Goal: Complete application form: Complete application form

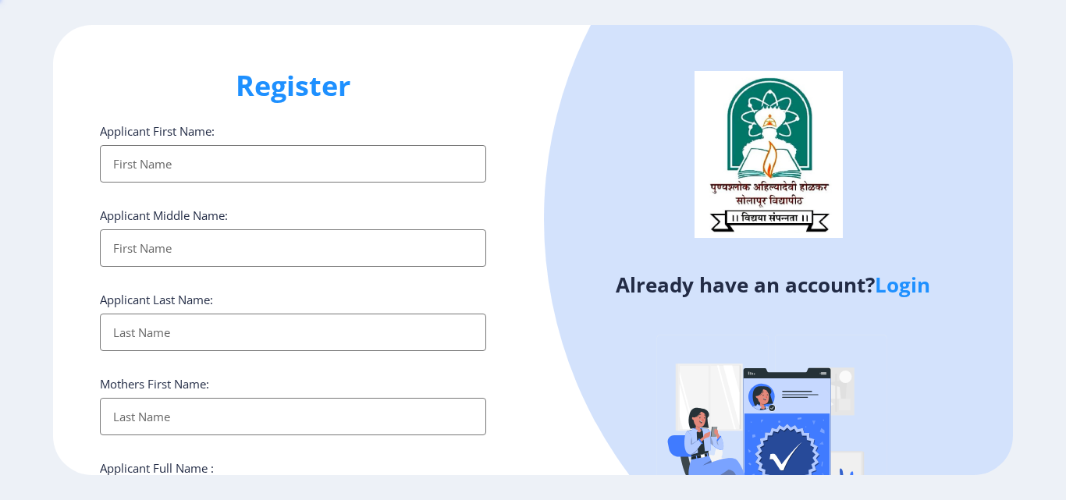
select select
click at [507, 413] on div "Register Applicant First Name: Applicant Middle Name: Applicant Last Name: Moth…" at bounding box center [293, 250] width 480 height 450
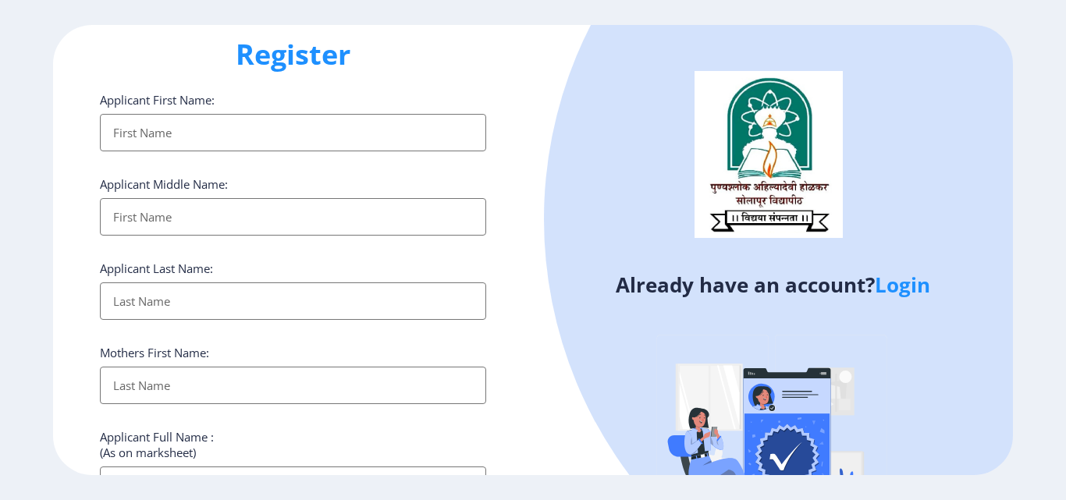
click at [549, 449] on div "Already have an account? Login" at bounding box center [773, 301] width 480 height 553
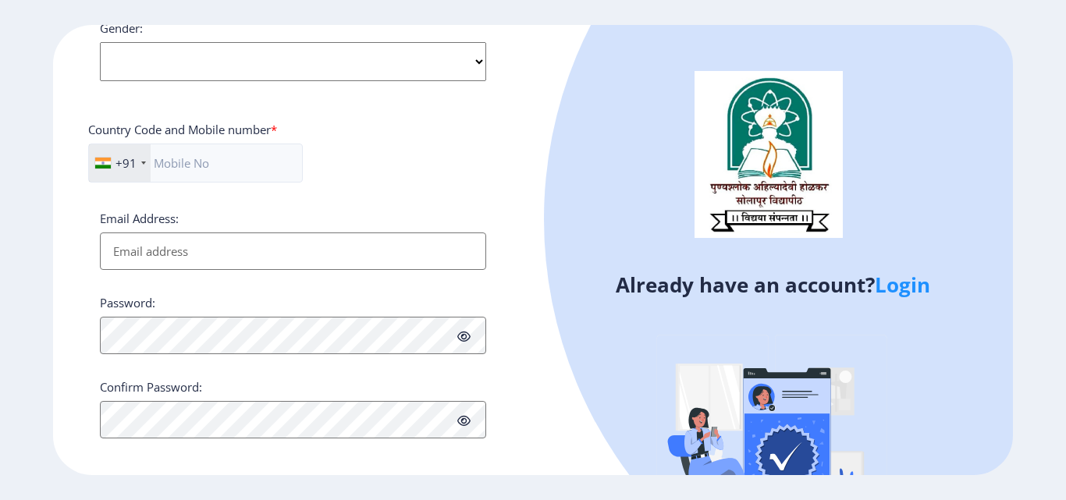
click at [909, 283] on link "Login" at bounding box center [902, 285] width 55 height 28
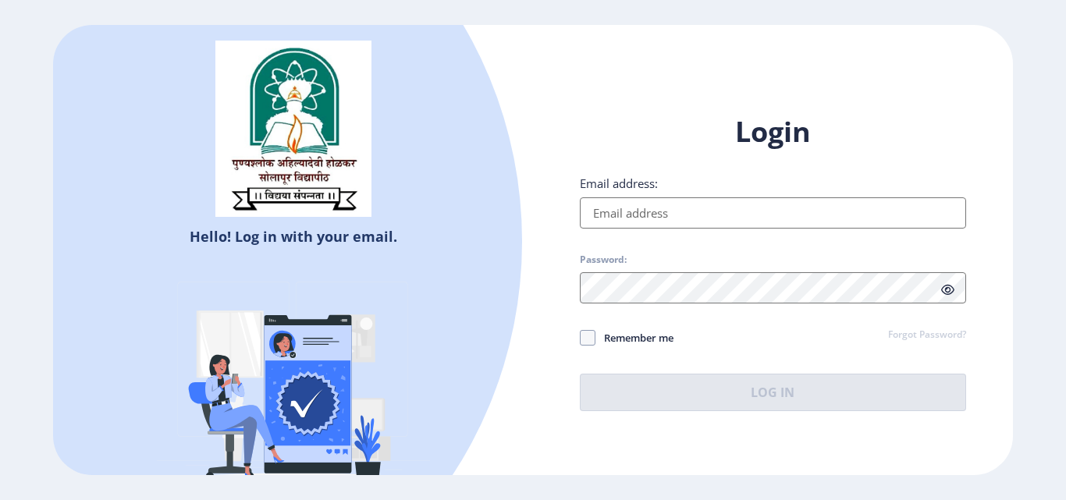
click at [640, 215] on input "Email address:" at bounding box center [773, 212] width 386 height 31
type input "[EMAIL_ADDRESS][DOMAIN_NAME]"
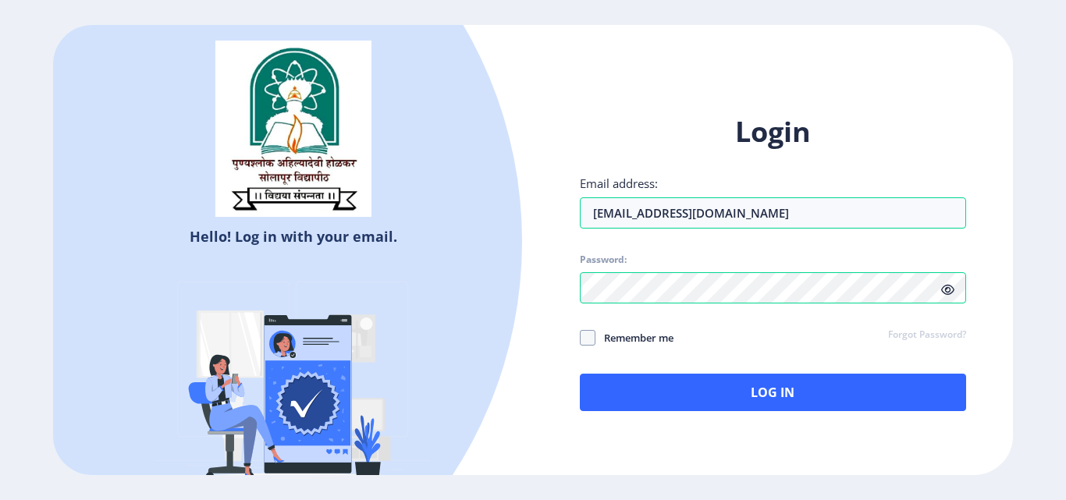
click at [948, 294] on icon at bounding box center [947, 290] width 13 height 12
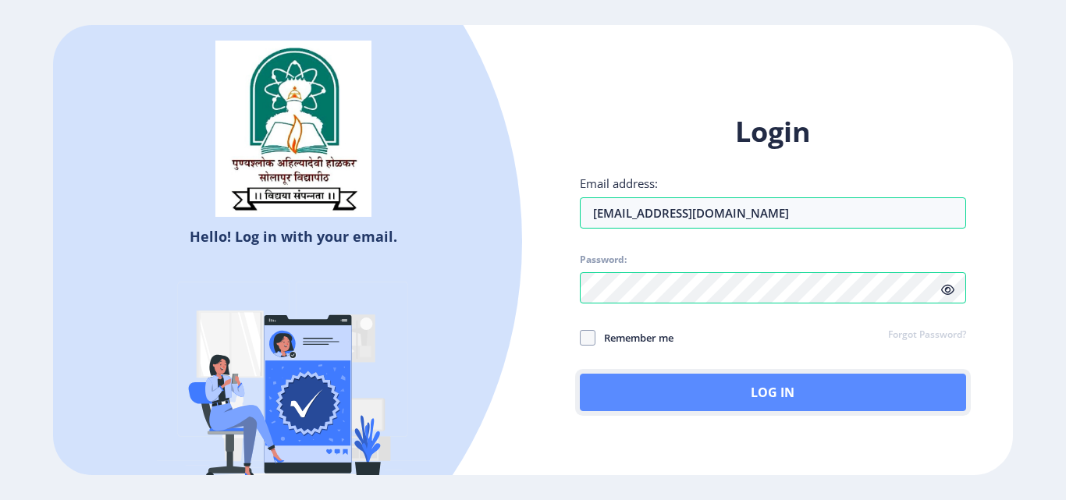
click at [808, 397] on button "Log In" at bounding box center [773, 392] width 386 height 37
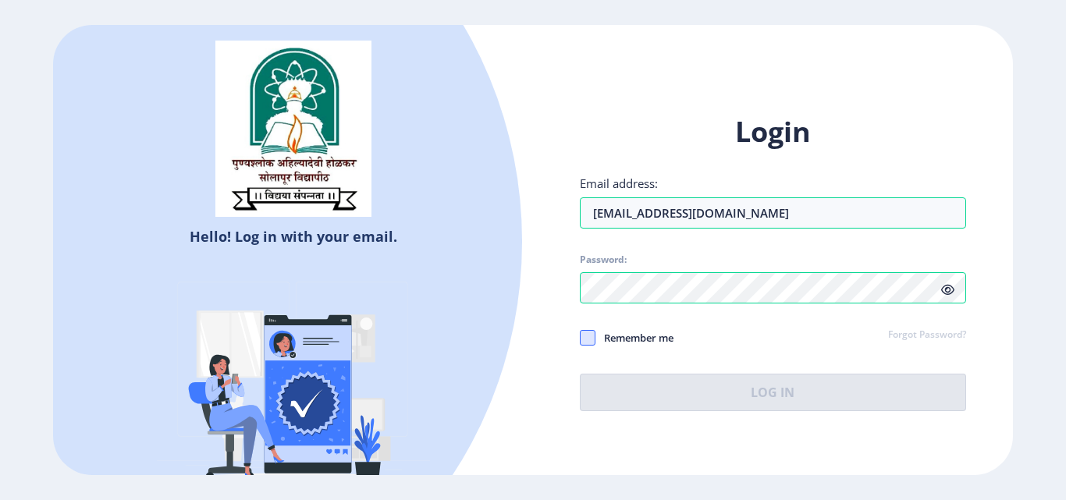
click at [591, 343] on div "Login Email address: [EMAIL_ADDRESS][DOMAIN_NAME] Password: Remember me Forgot …" at bounding box center [773, 262] width 386 height 298
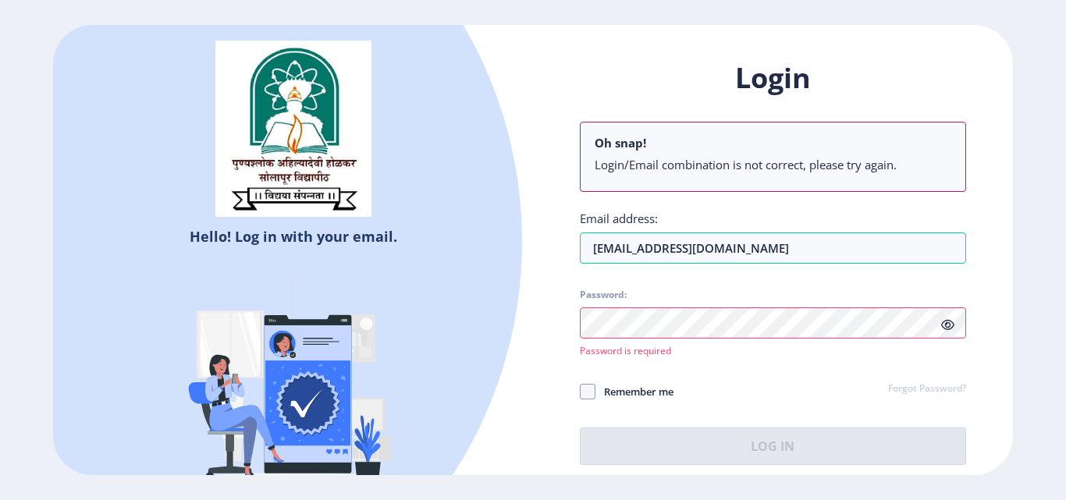
click at [745, 372] on div "Login Oh snap! Login/Email combination is not correct, please try again. Email …" at bounding box center [773, 262] width 386 height 406
select select
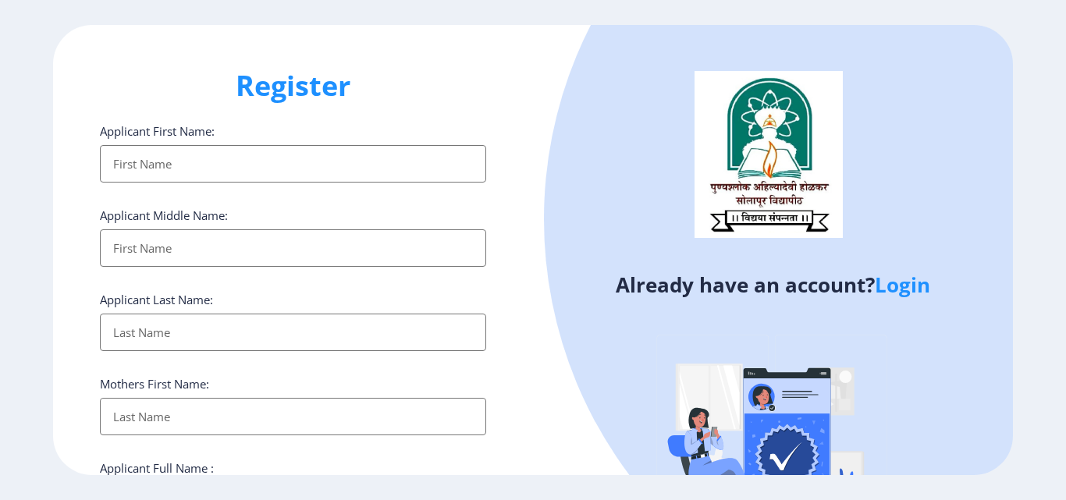
click at [898, 289] on link "Login" at bounding box center [902, 285] width 55 height 28
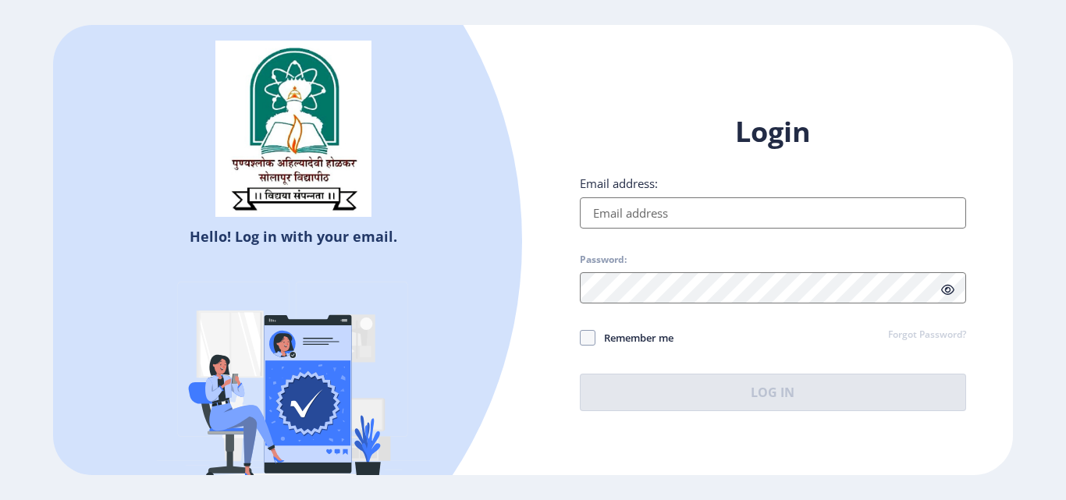
click at [619, 214] on input "Email address:" at bounding box center [773, 212] width 386 height 31
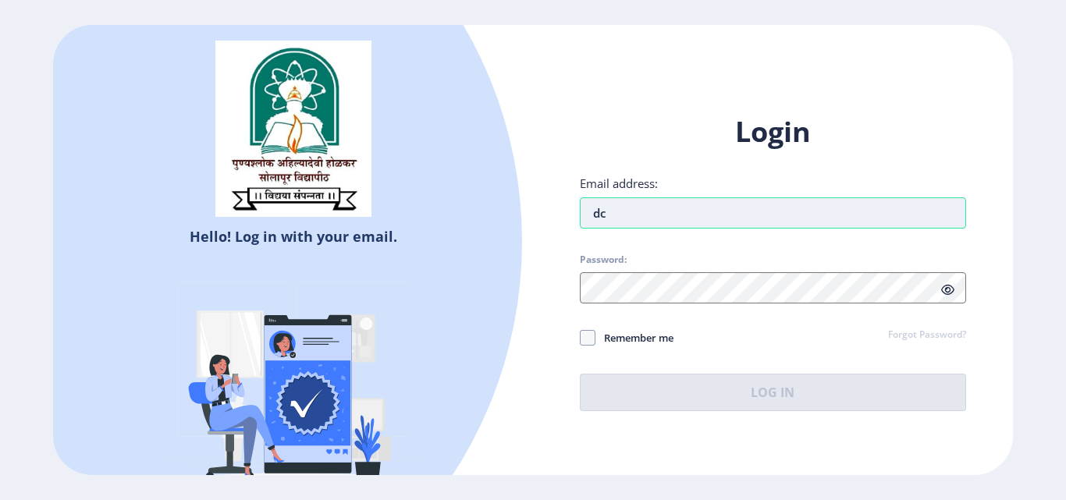
type input "[EMAIL_ADDRESS][DOMAIN_NAME]"
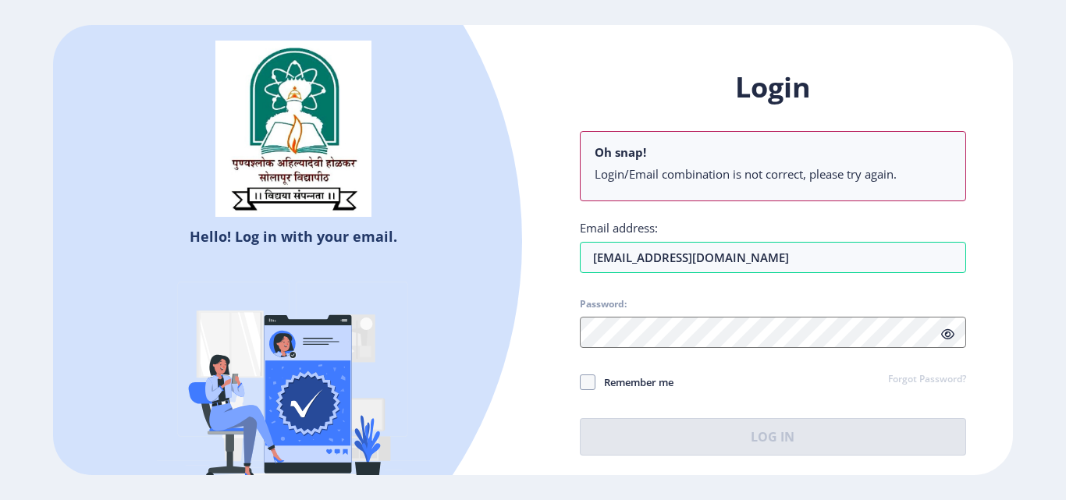
click at [923, 333] on div "Login Oh snap! Login/Email combination is not correct, please try again. Email …" at bounding box center [773, 262] width 386 height 387
click at [916, 379] on link "Forgot Password?" at bounding box center [927, 380] width 78 height 14
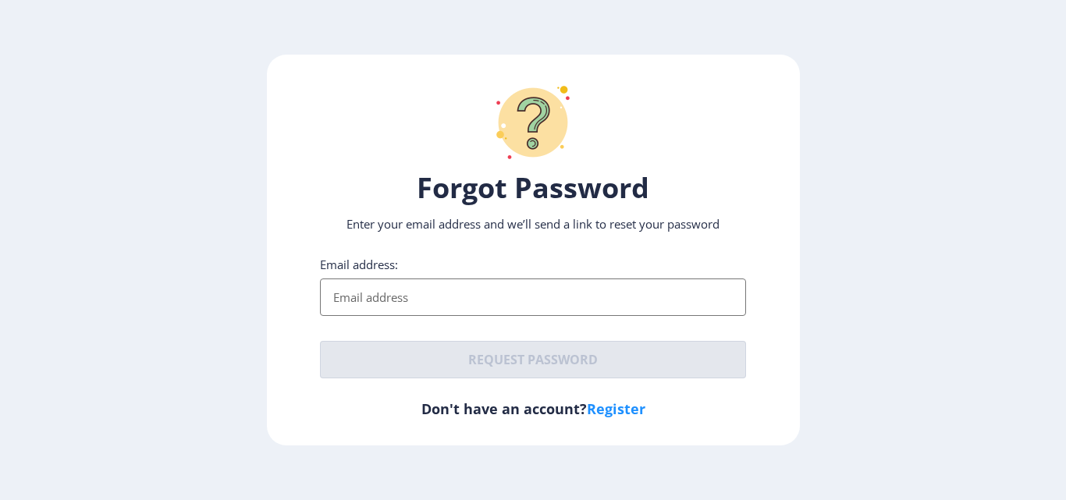
click at [418, 303] on input "Email address:" at bounding box center [533, 297] width 426 height 37
type input "[EMAIL_ADDRESS][DOMAIN_NAME]"
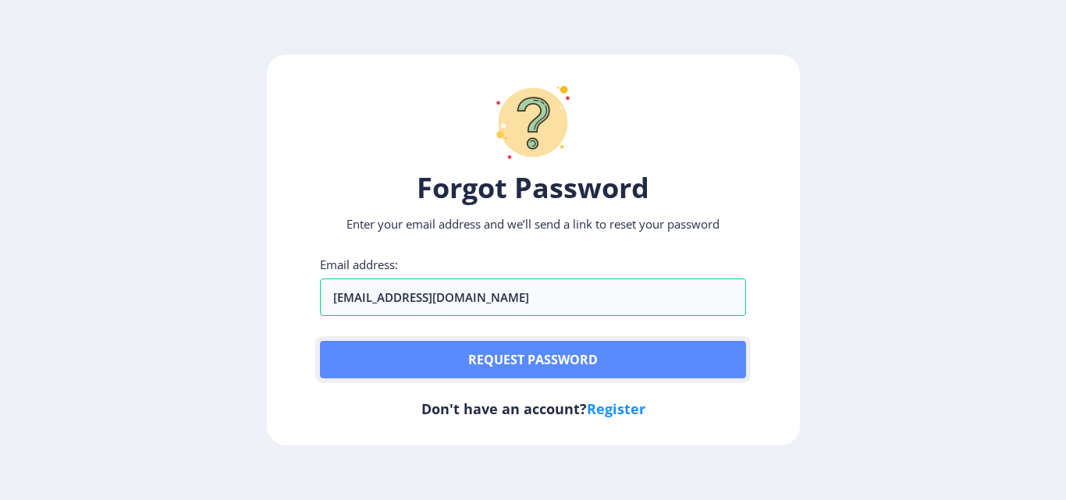
click at [450, 353] on button "Request password" at bounding box center [533, 359] width 426 height 37
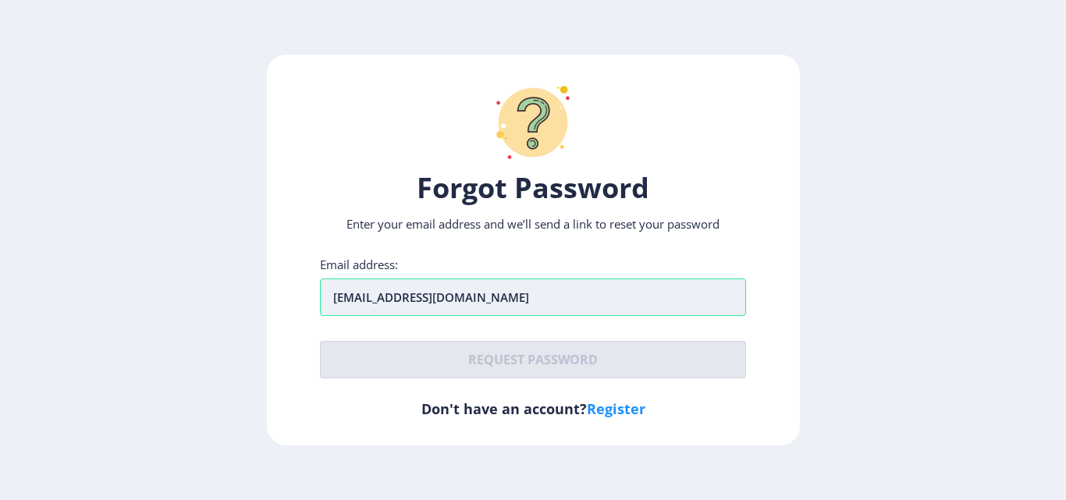
click at [465, 301] on input "[EMAIL_ADDRESS][DOMAIN_NAME]" at bounding box center [533, 297] width 426 height 37
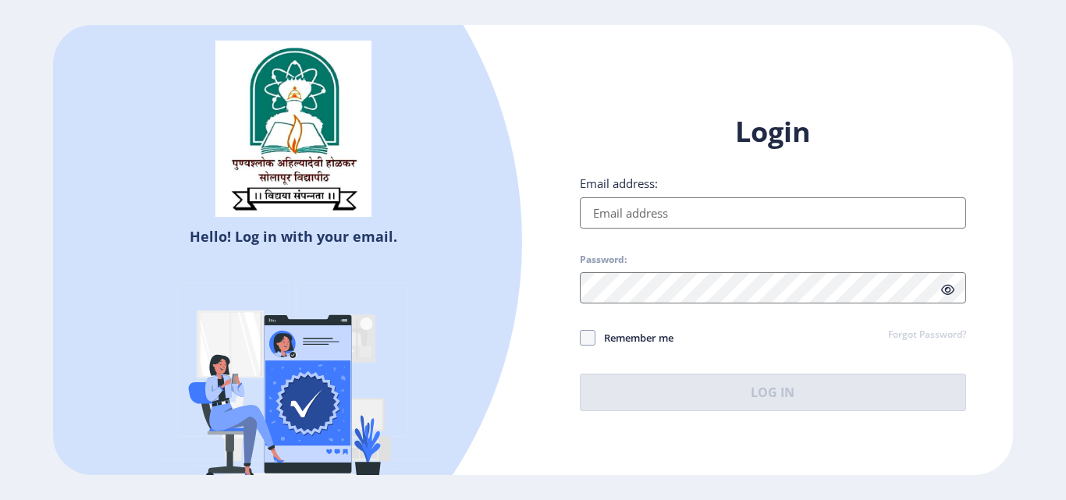
click at [624, 217] on input "Email address:" at bounding box center [773, 212] width 386 height 31
type input "[EMAIL_ADDRESS][DOMAIN_NAME]"
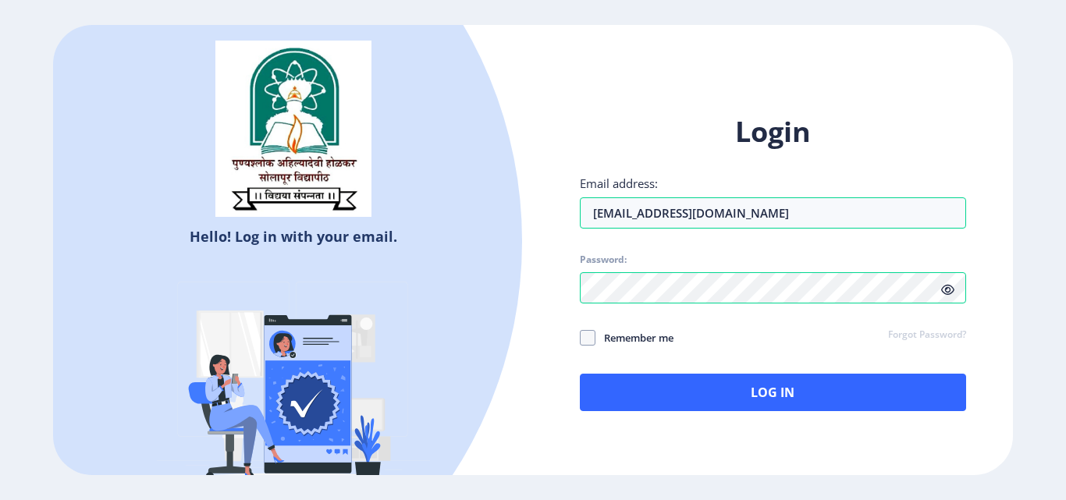
click at [948, 291] on icon at bounding box center [947, 290] width 13 height 12
click at [655, 343] on span "Remember me" at bounding box center [635, 338] width 78 height 19
click at [581, 339] on input "Remember me" at bounding box center [580, 338] width 1 height 1
checkbox input "true"
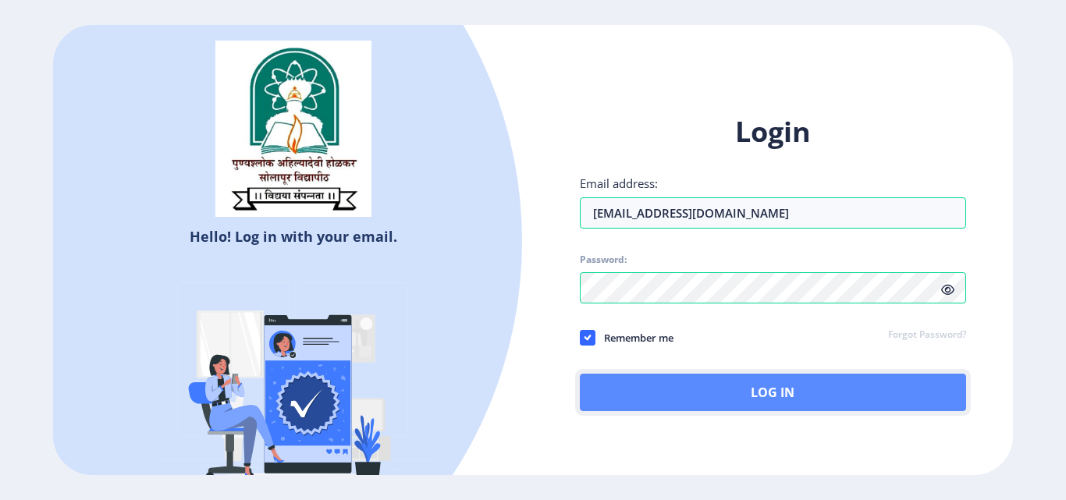
click at [692, 390] on button "Log In" at bounding box center [773, 392] width 386 height 37
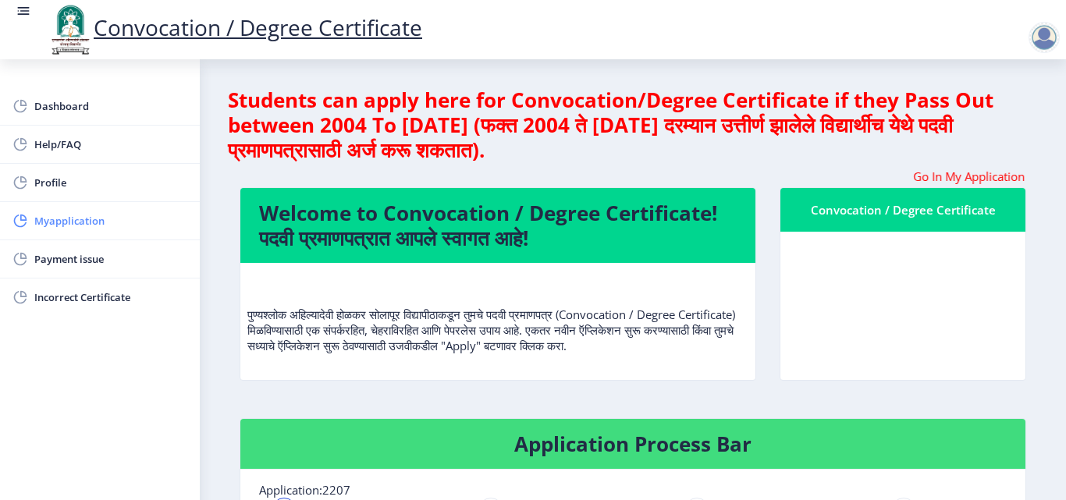
click at [70, 217] on span "Myapplication" at bounding box center [110, 221] width 153 height 19
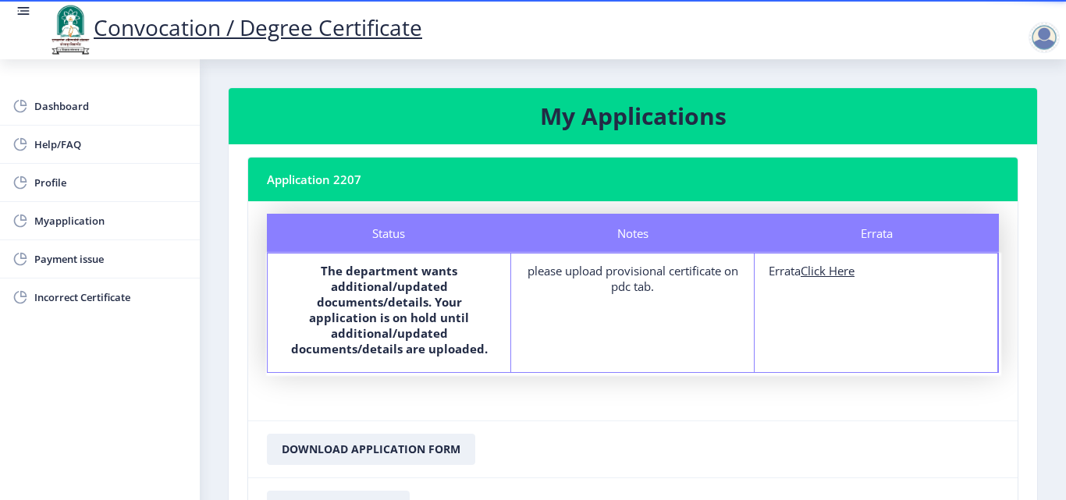
click at [829, 272] on u "Click Here" at bounding box center [828, 271] width 54 height 16
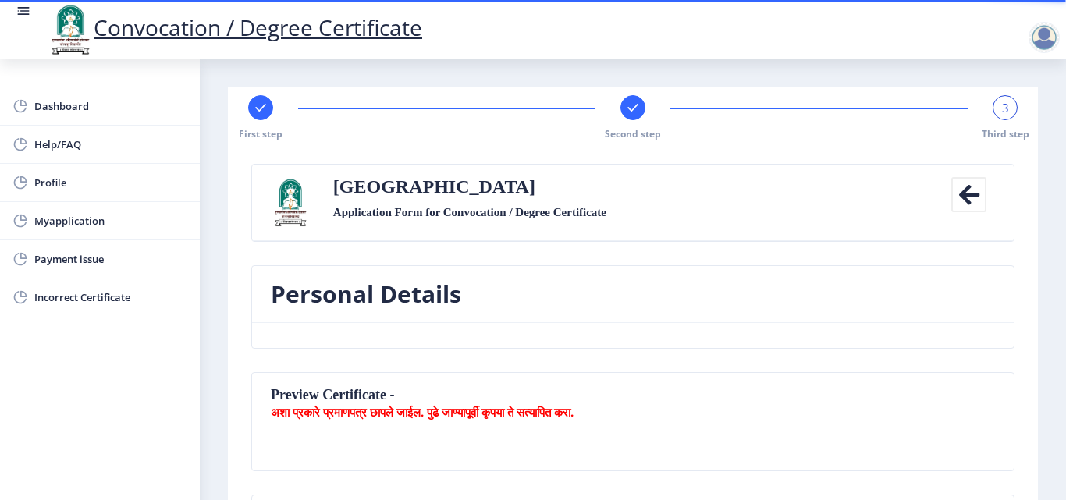
click at [910, 326] on nb-card-body at bounding box center [633, 335] width 762 height 25
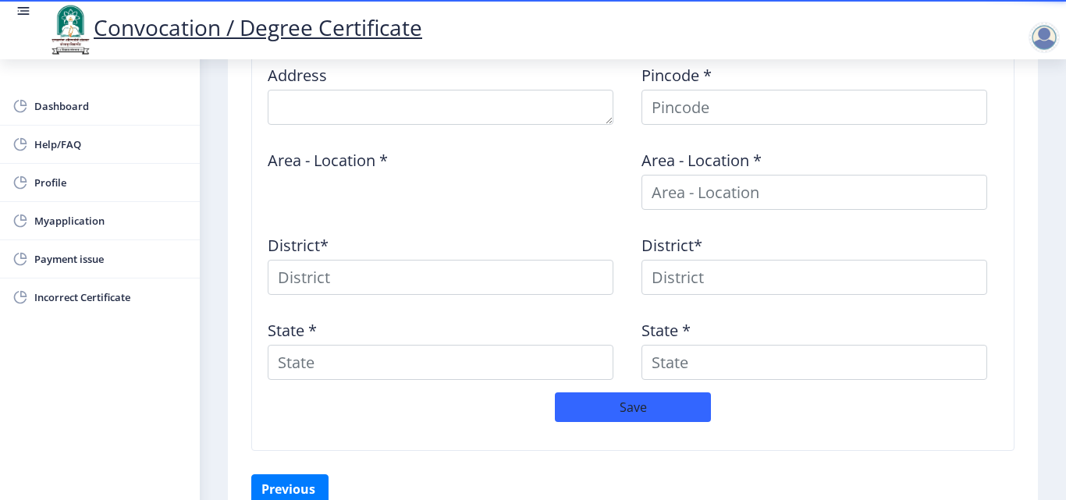
scroll to position [753, 0]
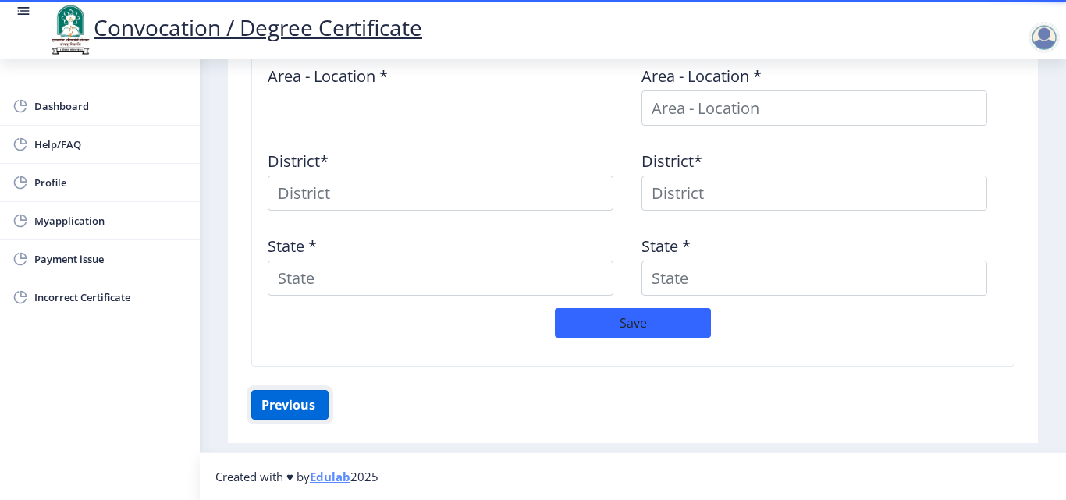
click at [286, 403] on button "Previous ‍" at bounding box center [289, 405] width 77 height 30
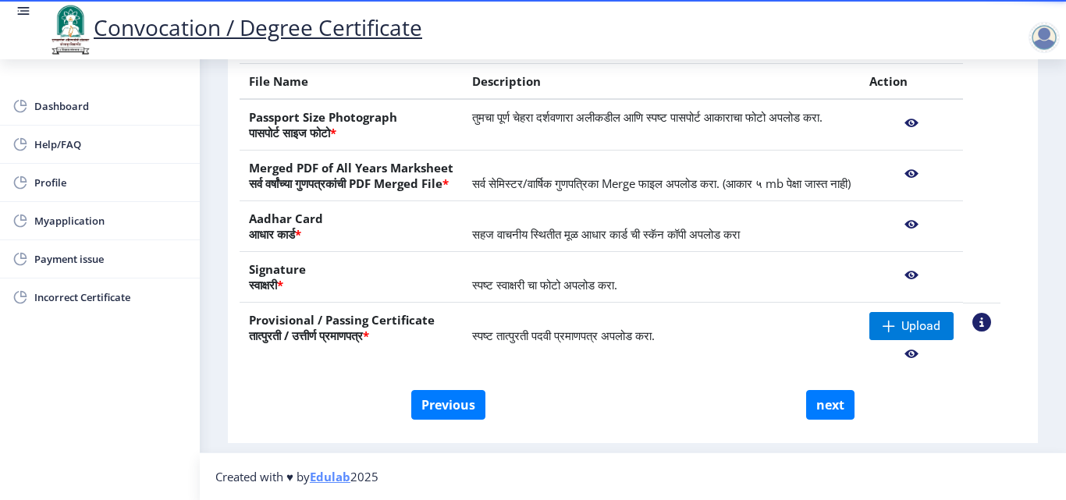
scroll to position [313, 0]
click at [458, 404] on button "Previous" at bounding box center [448, 405] width 74 height 30
select select "Regular"
select select "2007"
select select "April"
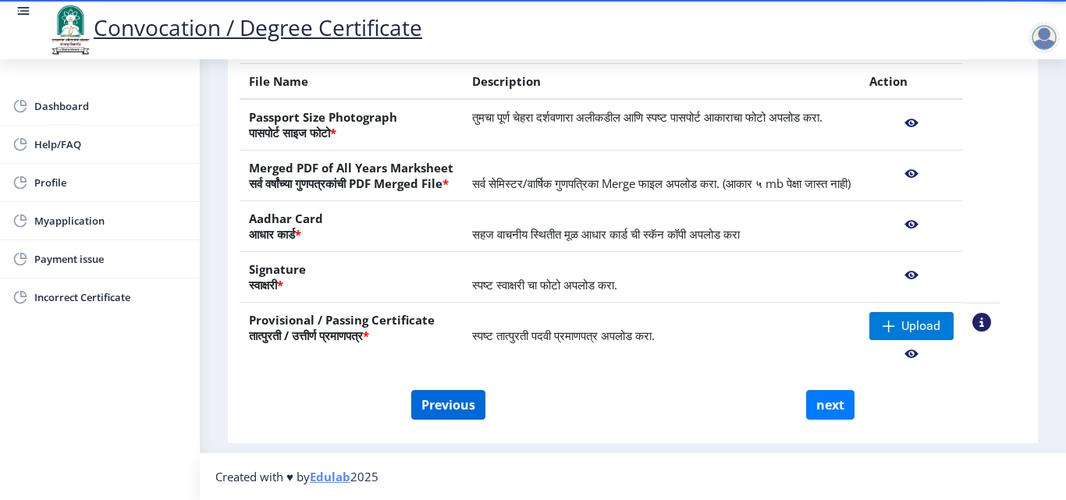
select select "SECOND CLASS"
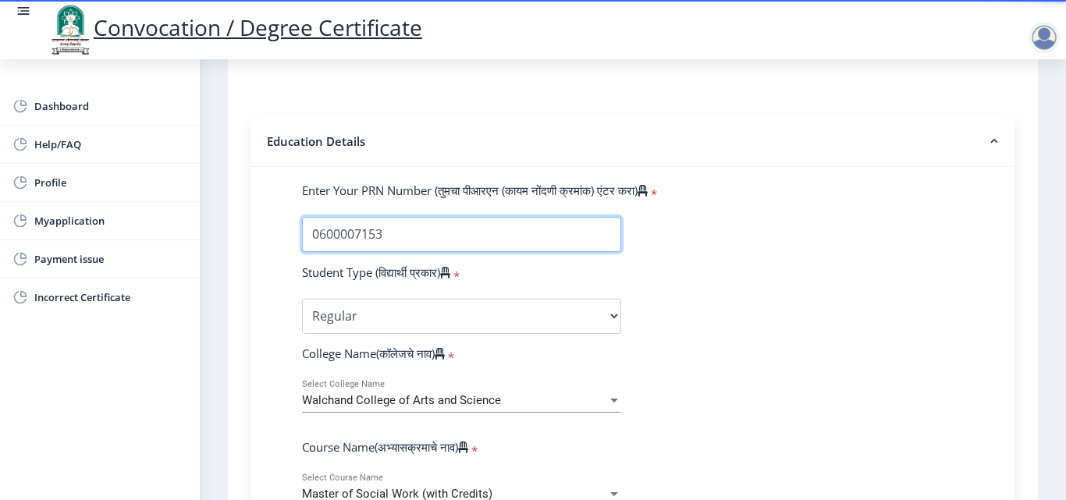
click at [376, 233] on input "Enter Your PRN Number (तुमचा पीआरएन (कायम नोंदणी क्रमांक) एंटर करा)" at bounding box center [461, 234] width 319 height 35
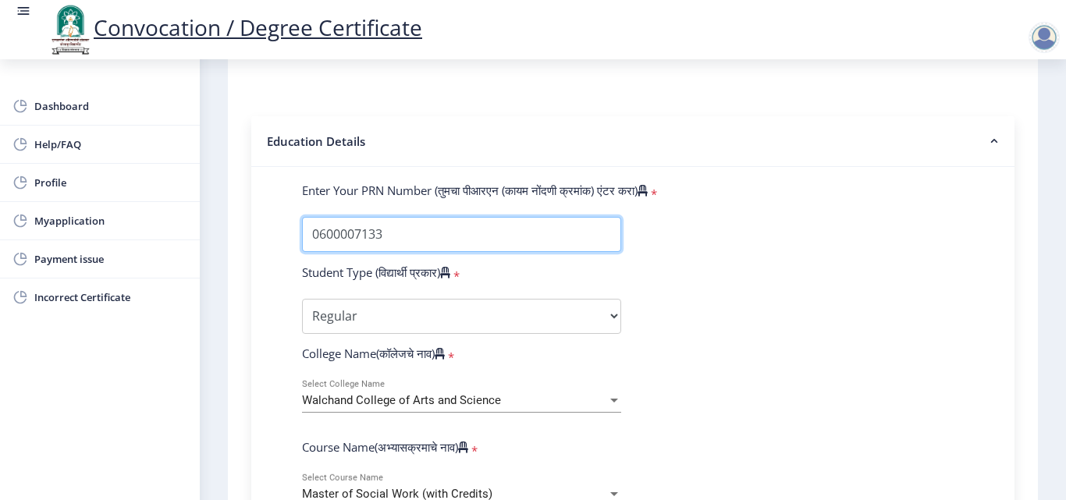
type input "0600007133"
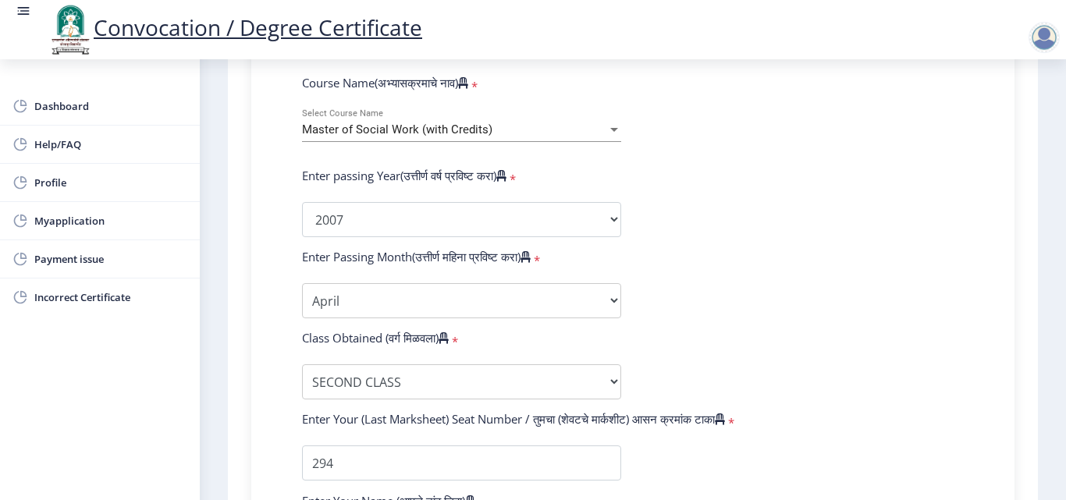
scroll to position [688, 0]
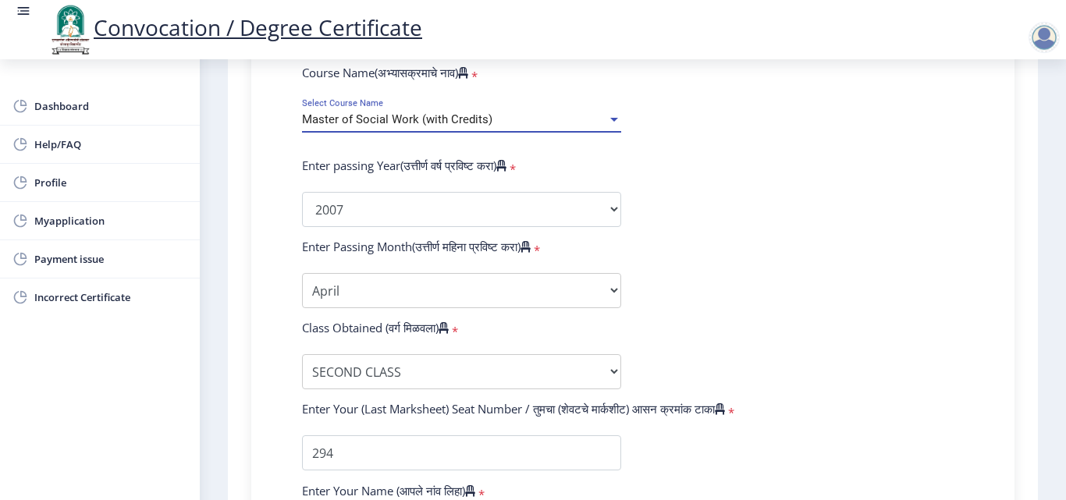
click at [612, 115] on div at bounding box center [614, 119] width 14 height 13
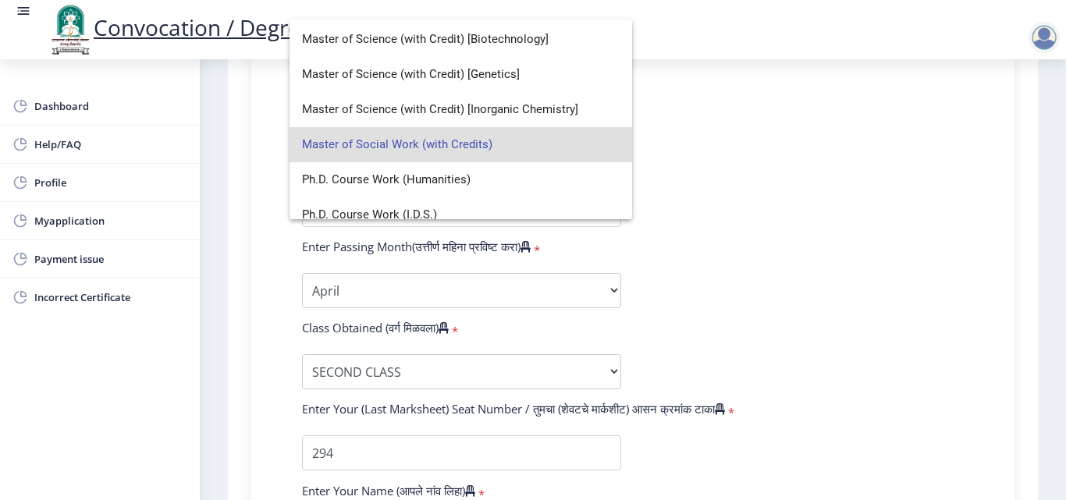
scroll to position [573, 0]
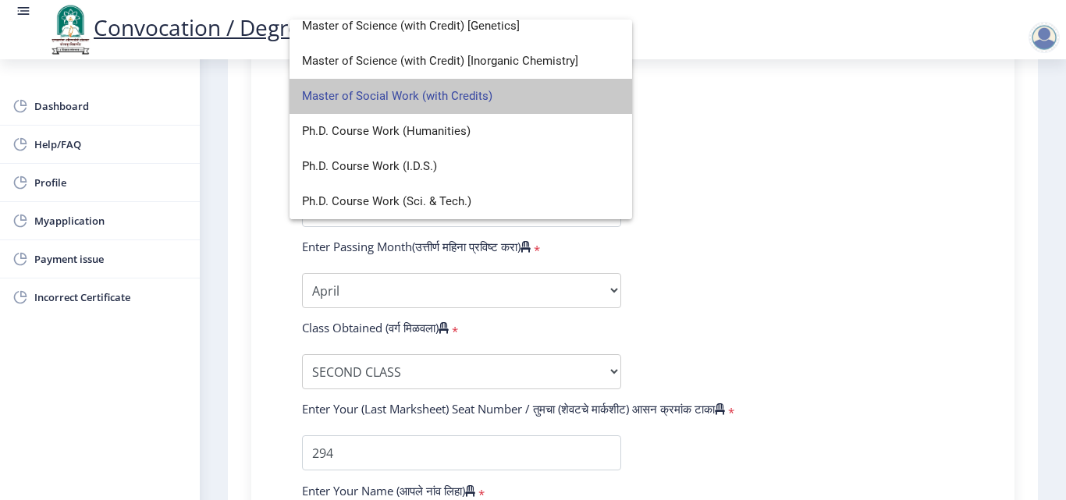
click at [588, 87] on span "Master of Social Work (with Credits)" at bounding box center [461, 96] width 318 height 35
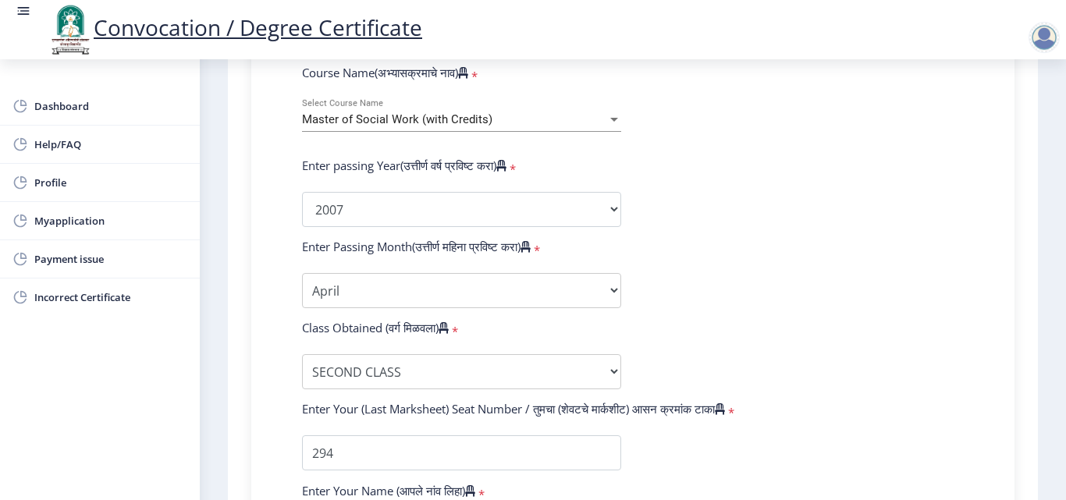
click at [683, 331] on form "Enter Your PRN Number (तुमचा पीआरएन (कायम नोंदणी क्रमांक) एंटर करा) * Student T…" at bounding box center [632, 221] width 685 height 827
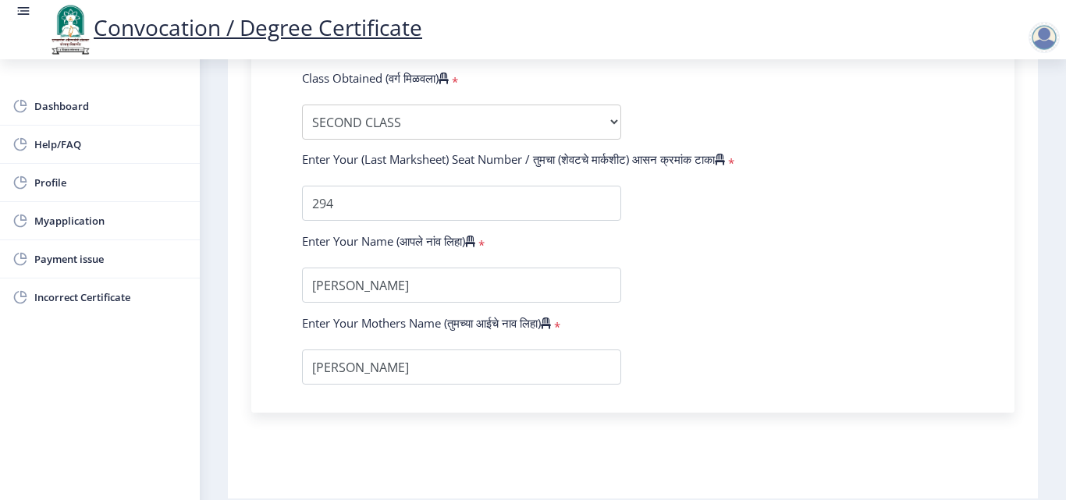
scroll to position [993, 0]
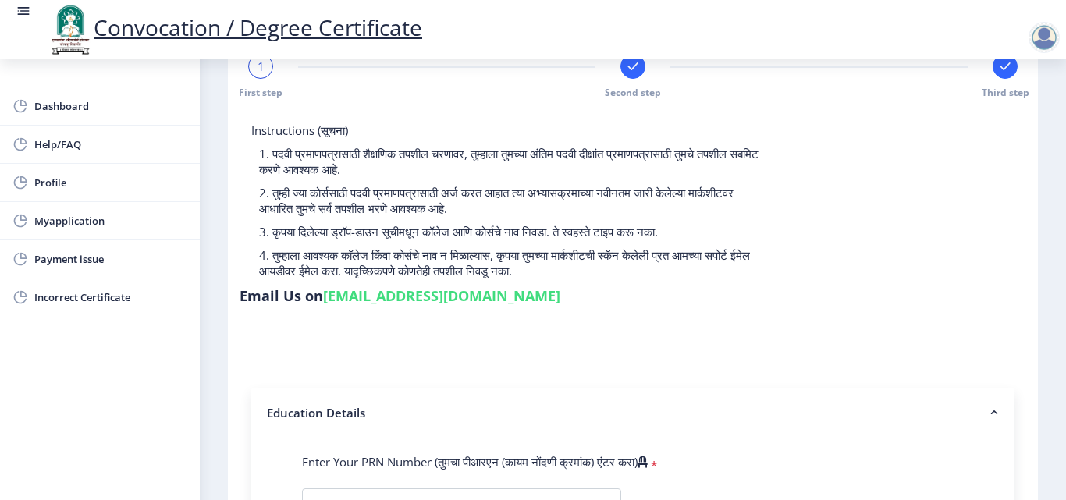
scroll to position [0, 0]
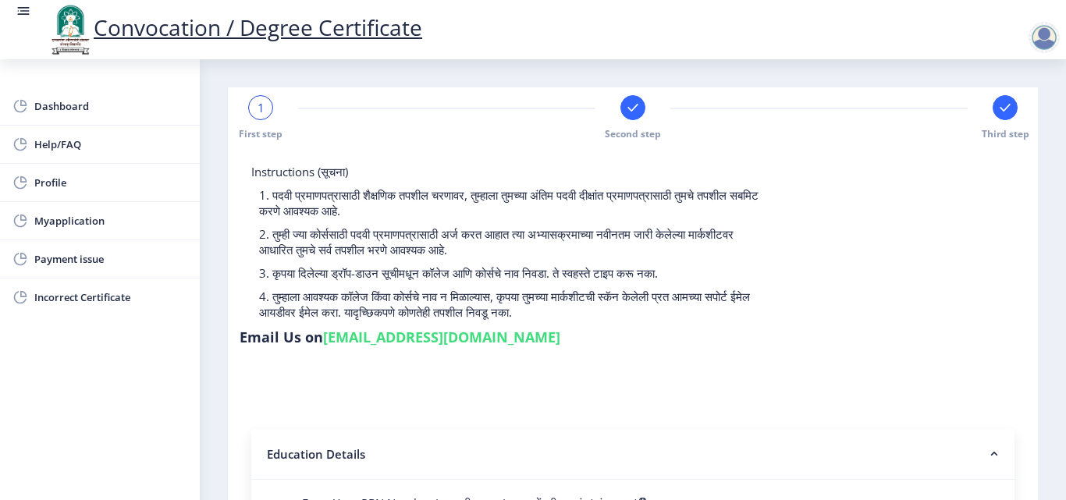
click at [999, 106] on rect at bounding box center [1006, 108] width 16 height 16
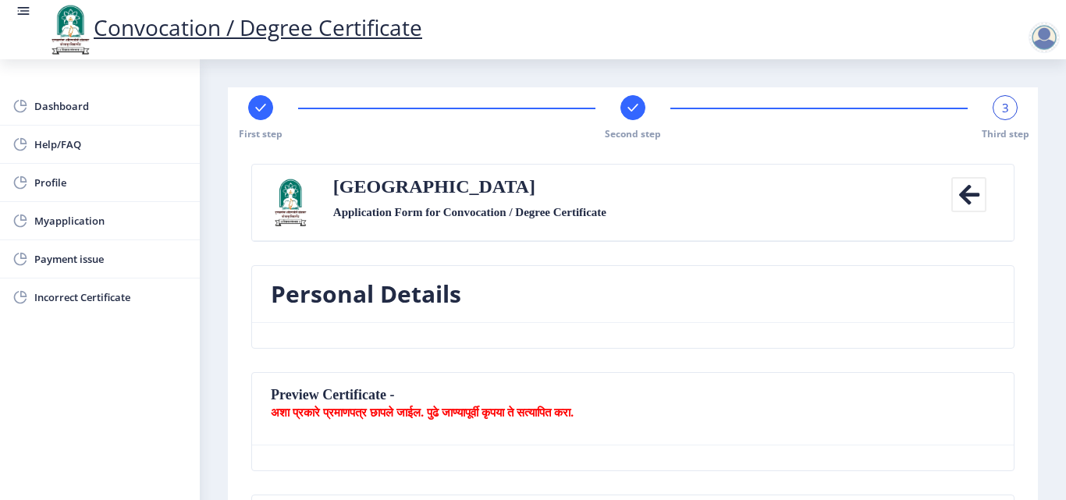
click at [737, 296] on nb-card-header "Personal Details" at bounding box center [633, 294] width 762 height 57
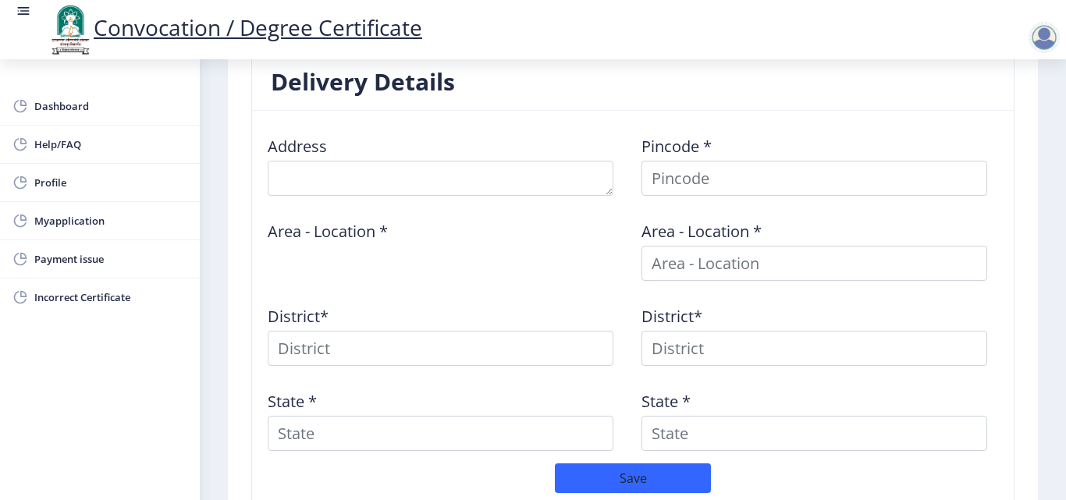
scroll to position [593, 0]
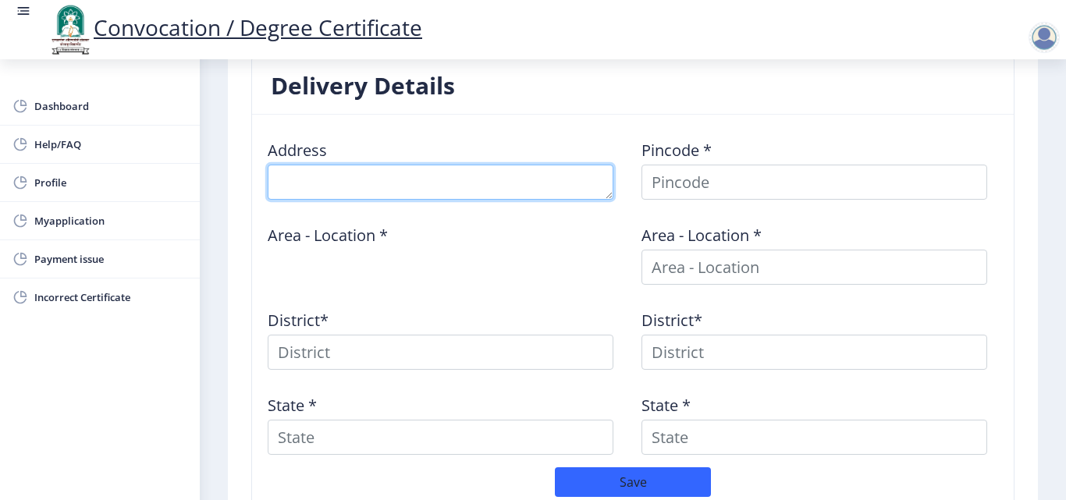
click at [428, 179] on textarea at bounding box center [441, 182] width 346 height 35
type textarea "[PERSON_NAME]"
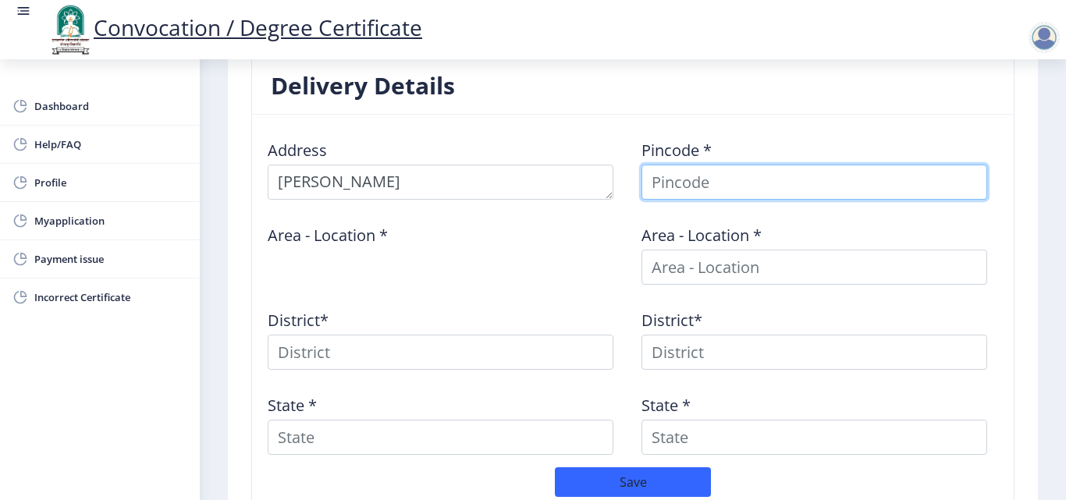
click at [752, 183] on input at bounding box center [815, 182] width 346 height 35
type input "591304"
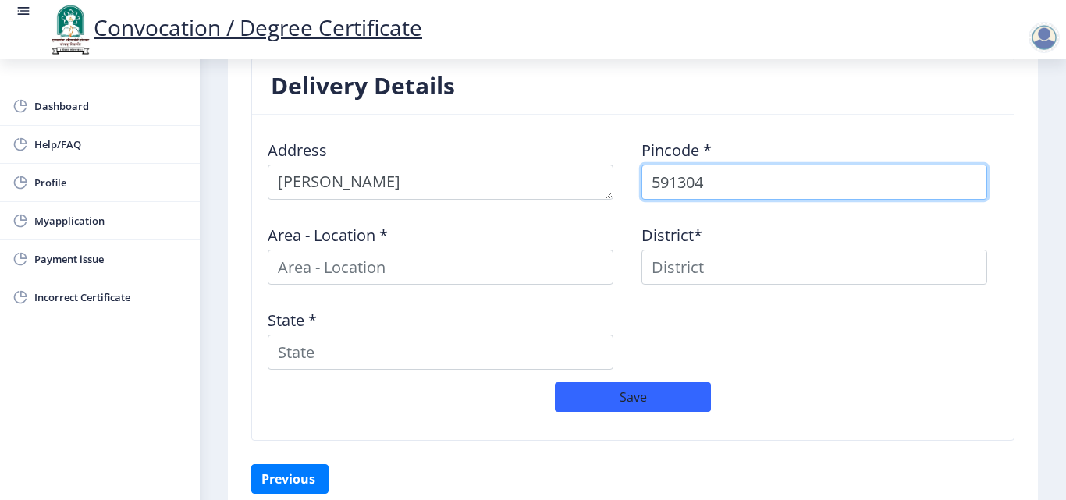
select select
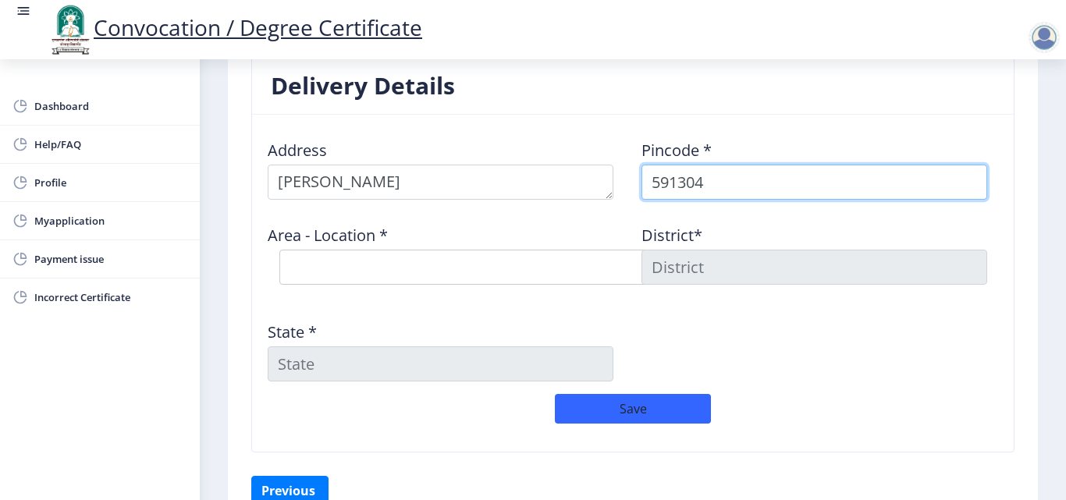
type input "591304"
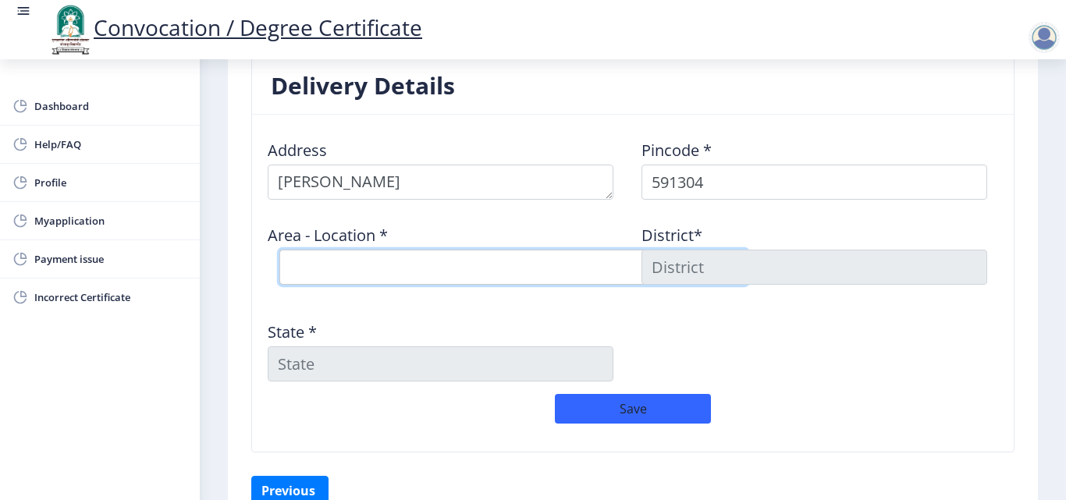
click at [532, 258] on select "Select Area Location Abbihal Athani Bazar S.O Athani H.O Awarkhod B.O Balwad B.…" at bounding box center [513, 267] width 468 height 35
select select "2: Object"
click at [279, 250] on select "Select Area Location Abbihal Athani Bazar S.O Athani H.O Awarkhod B.O Balwad B.…" at bounding box center [513, 267] width 468 height 35
type input "BELAGAVI"
type input "[GEOGRAPHIC_DATA]"
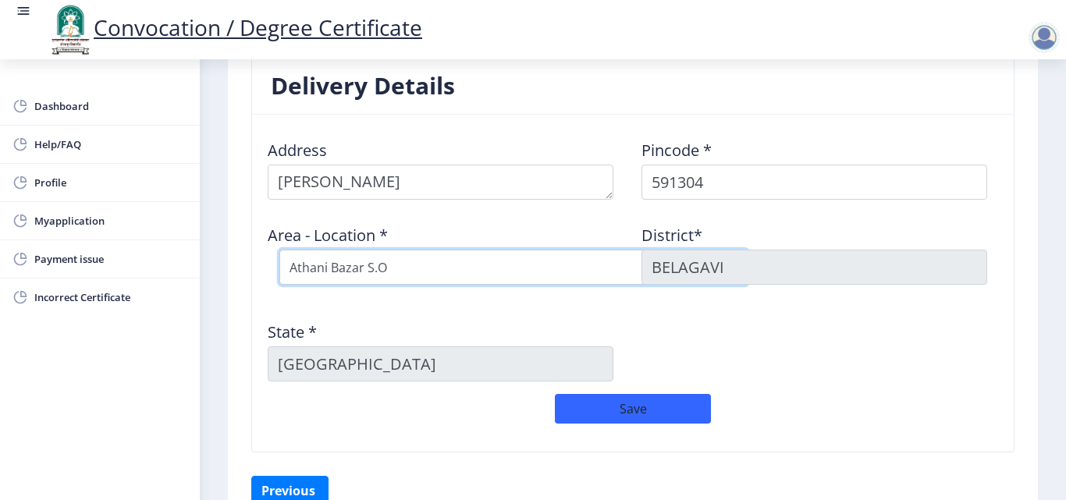
click at [398, 267] on select "Select Area Location Abbihal Athani Bazar S.O Athani H.O Awarkhod B.O Balwad B.…" at bounding box center [513, 267] width 468 height 35
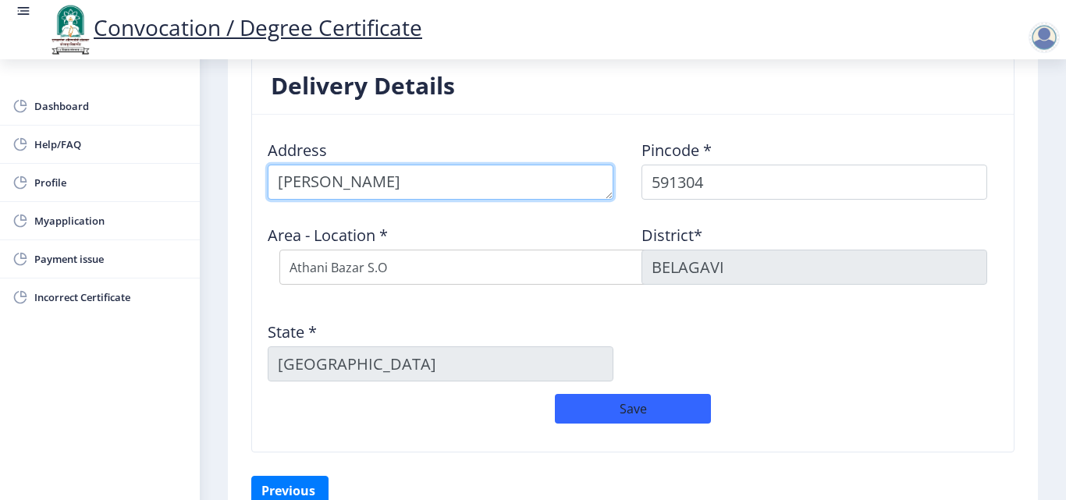
click at [496, 179] on textarea at bounding box center [441, 182] width 346 height 35
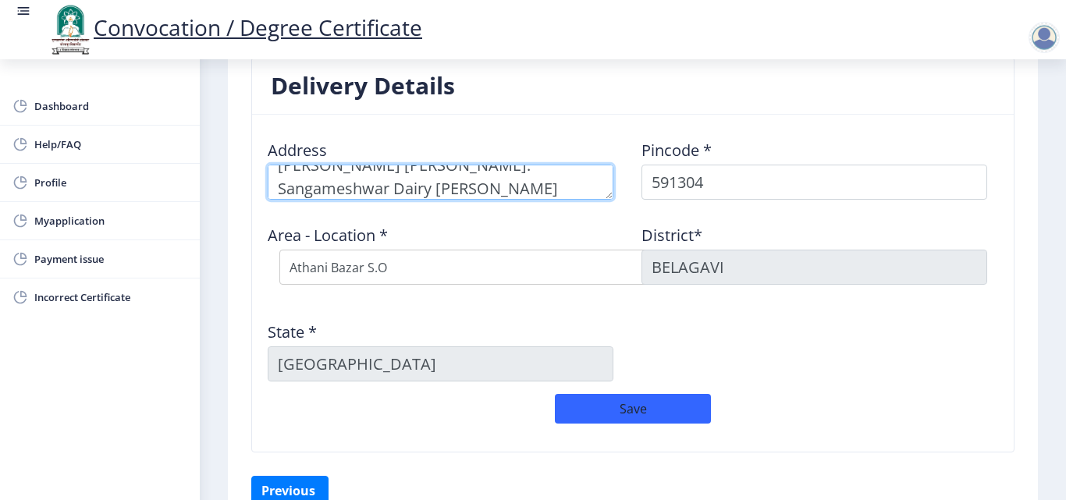
click at [480, 170] on textarea at bounding box center [441, 182] width 346 height 35
type textarea "[PERSON_NAME] Chintamani c/o [PERSON_NAME] Opp. Sangameshwar Dairy [PERSON_NAME…"
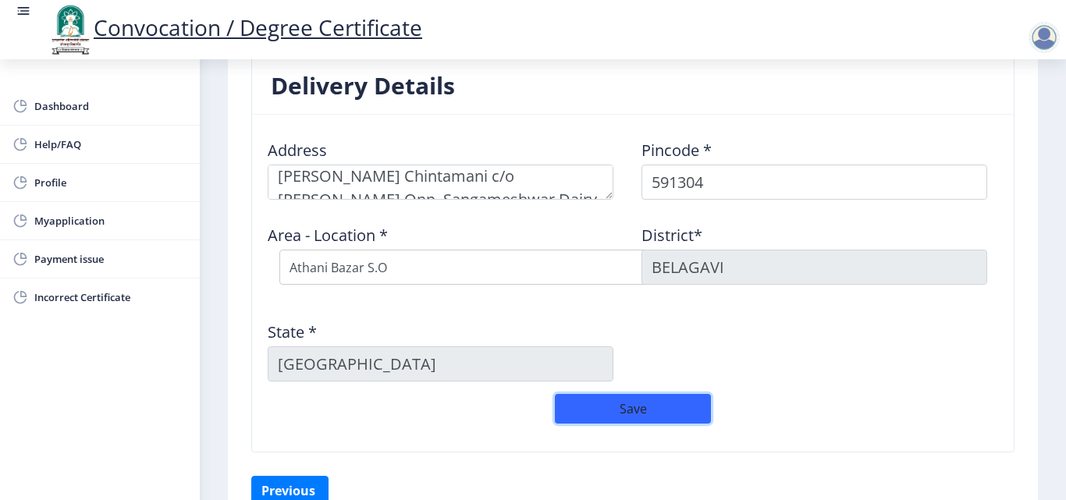
click at [632, 407] on button "Save" at bounding box center [633, 409] width 156 height 30
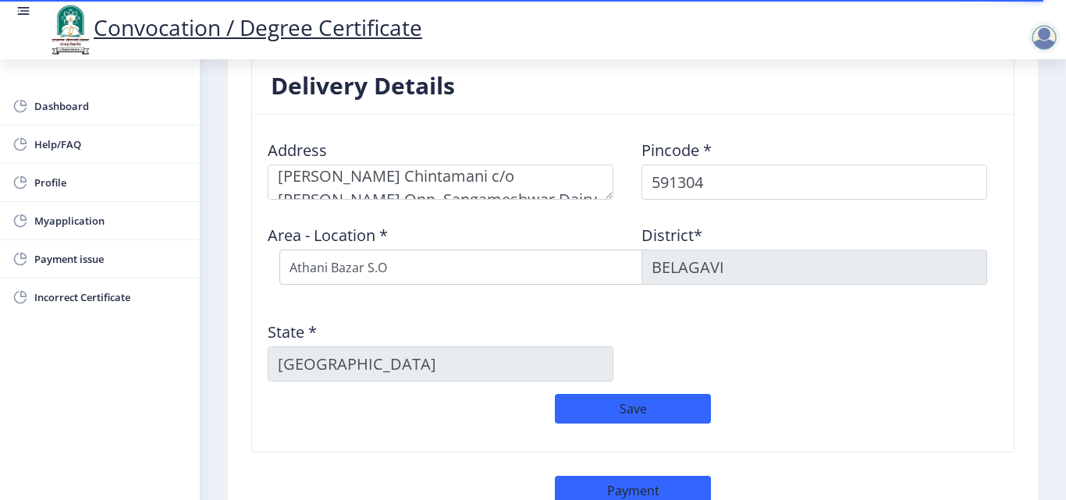
click at [869, 346] on div "Address Pincode * 591304 Area - Location * Select Area Location [GEOGRAPHIC_DAT…" at bounding box center [633, 260] width 748 height 267
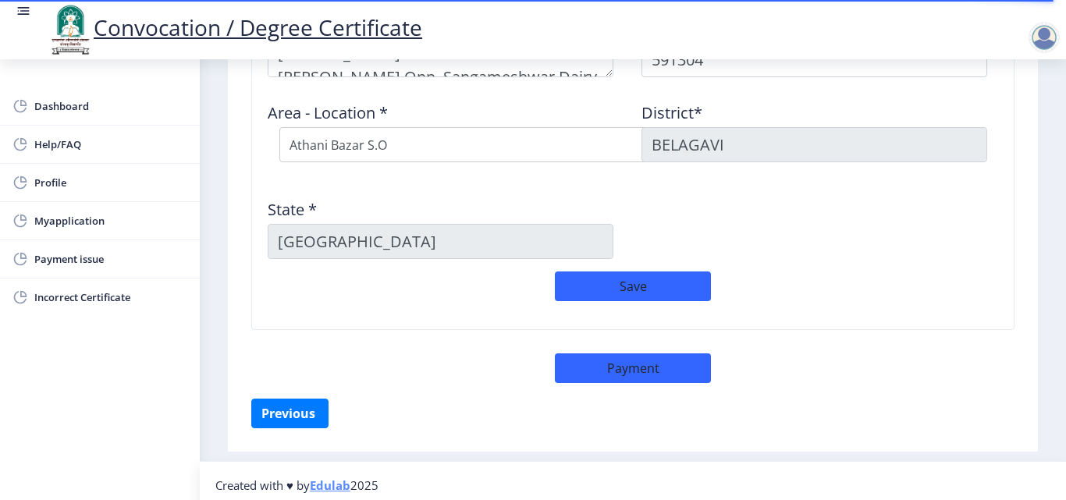
scroll to position [724, 0]
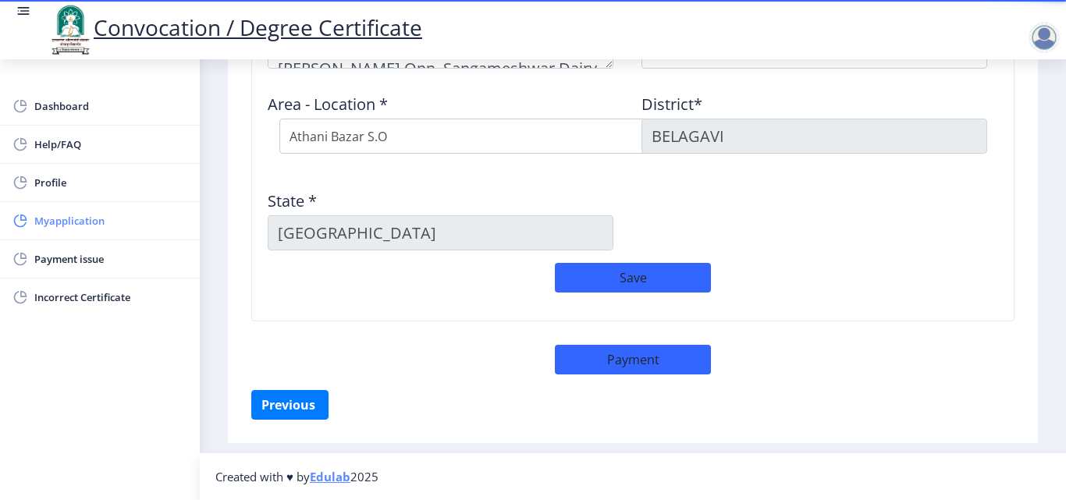
click at [69, 220] on span "Myapplication" at bounding box center [110, 221] width 153 height 19
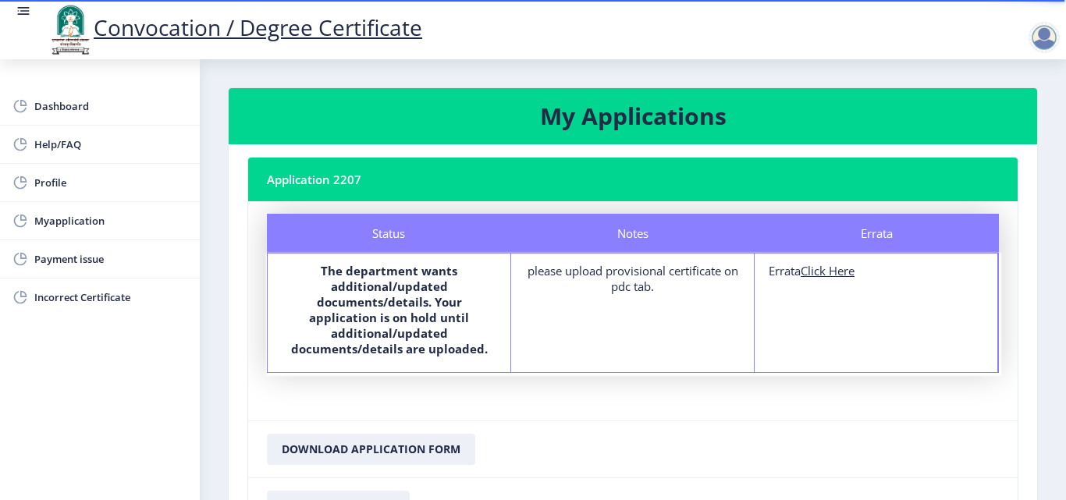
click at [831, 271] on u "Click Here" at bounding box center [828, 271] width 54 height 16
select select
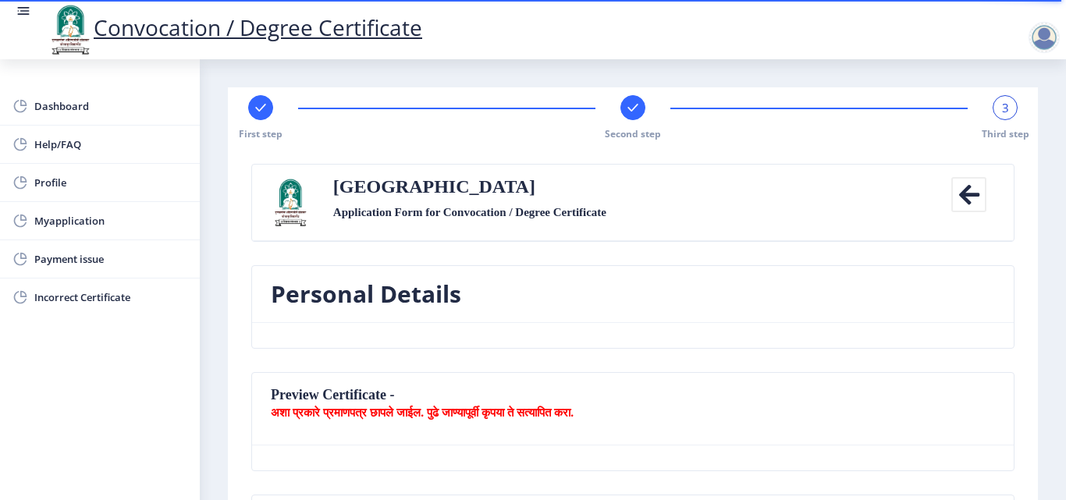
click at [806, 344] on nb-card-body at bounding box center [633, 335] width 762 height 25
click at [265, 105] on icon at bounding box center [260, 108] width 10 height 8
select select "Regular"
select select "2007"
select select "April"
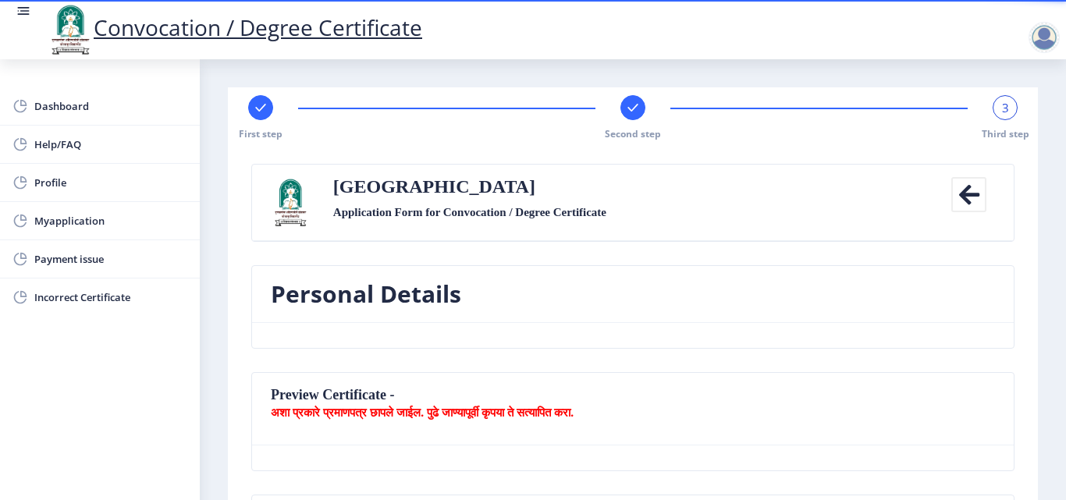
select select "SECOND CLASS"
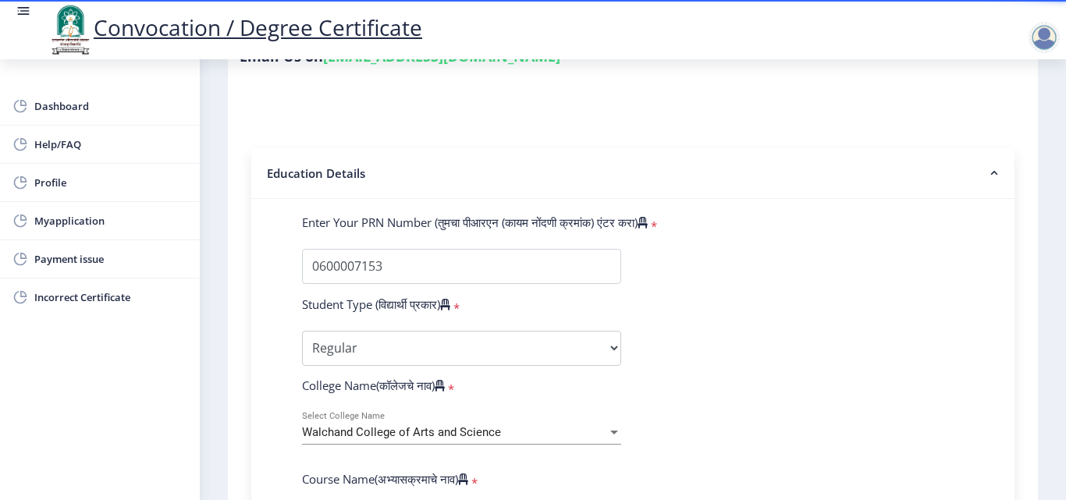
scroll to position [375, 0]
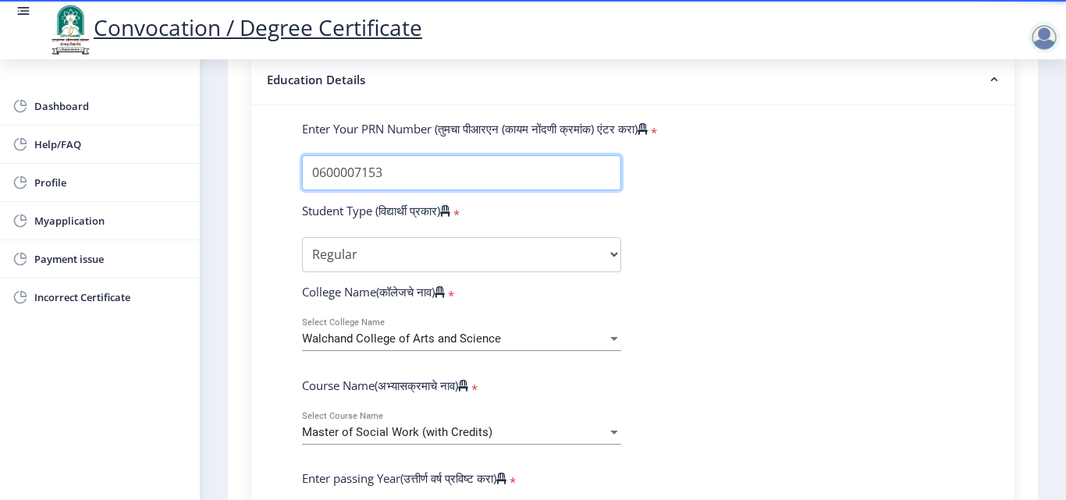
click at [372, 172] on input "Enter Your PRN Number (तुमचा पीआरएन (कायम नोंदणी क्रमांक) एंटर करा)" at bounding box center [461, 172] width 319 height 35
type input "0600007133"
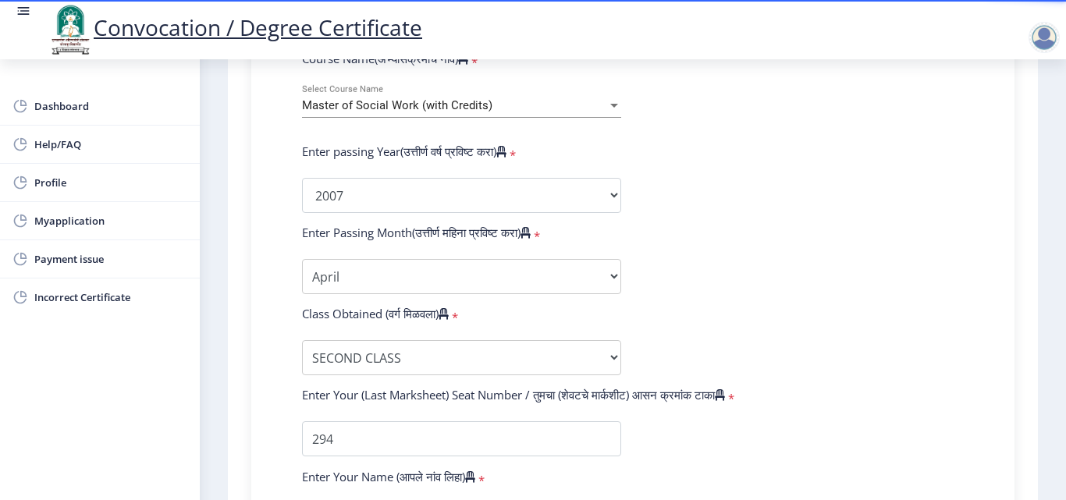
scroll to position [0, 0]
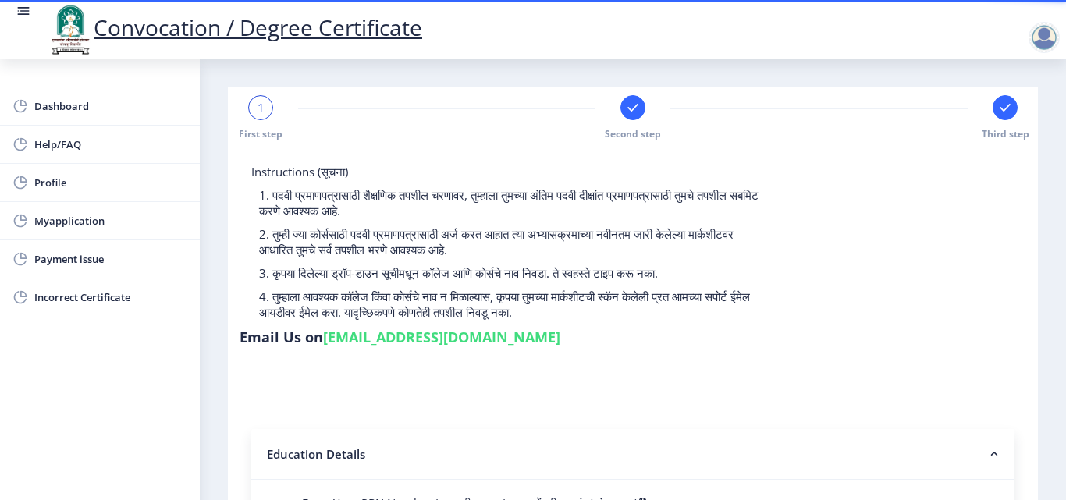
click at [636, 110] on rect at bounding box center [633, 108] width 16 height 16
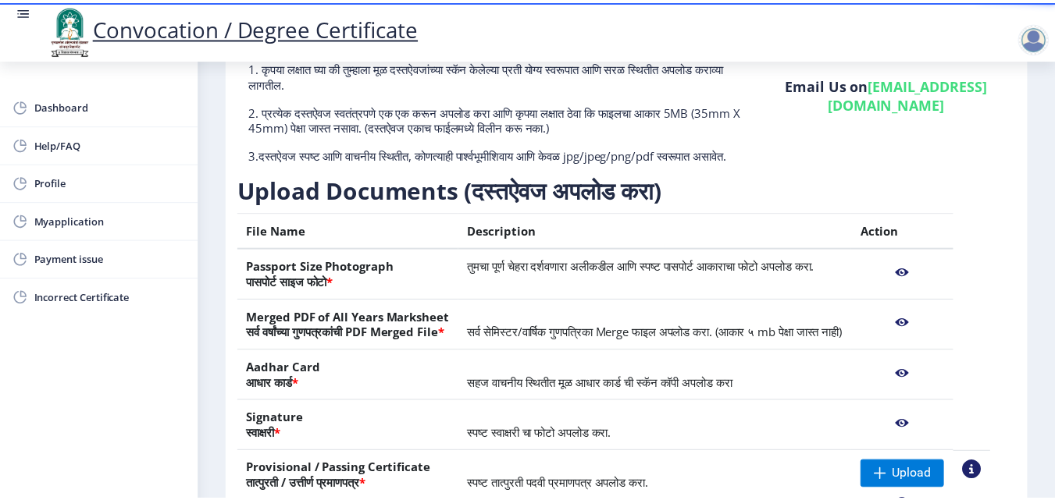
scroll to position [313, 0]
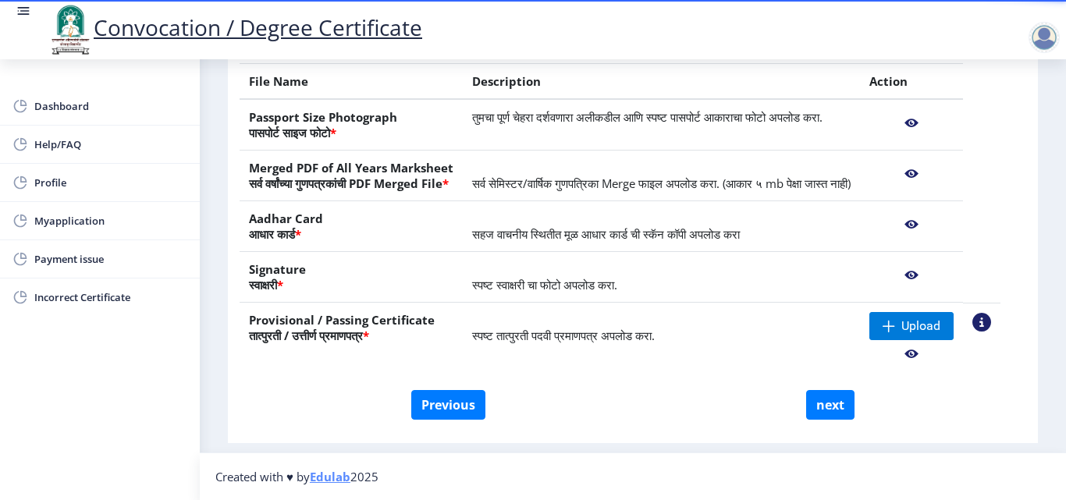
click at [930, 109] on nb-action at bounding box center [912, 123] width 84 height 28
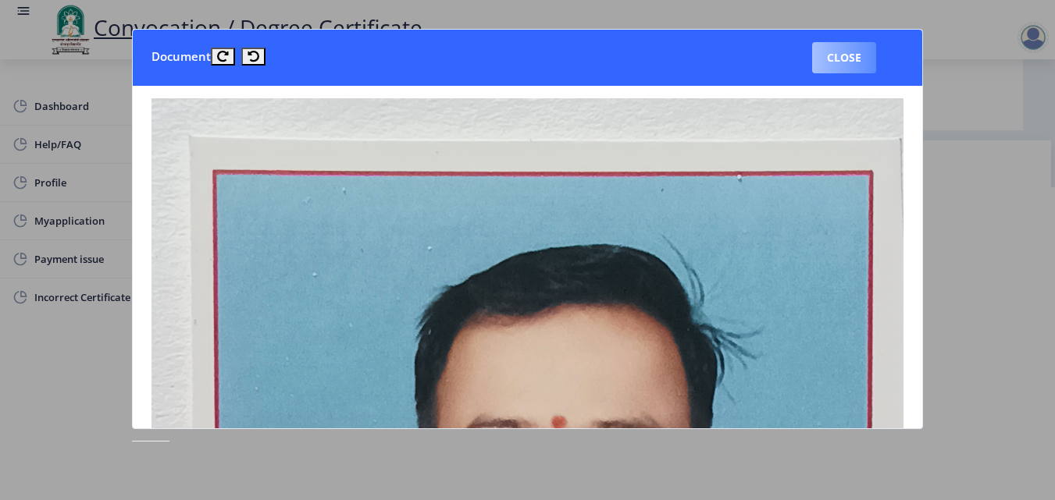
click at [844, 58] on button "Close" at bounding box center [844, 57] width 64 height 31
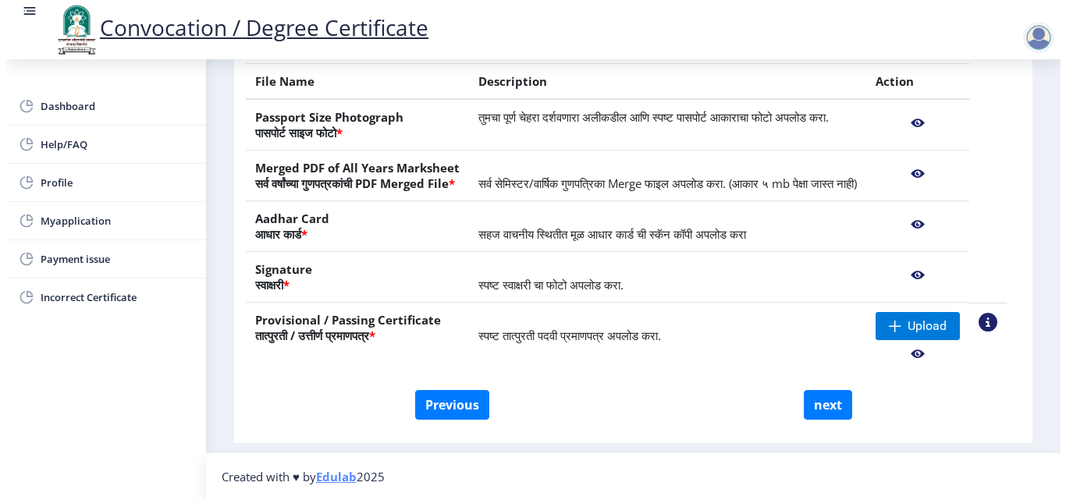
scroll to position [135, 0]
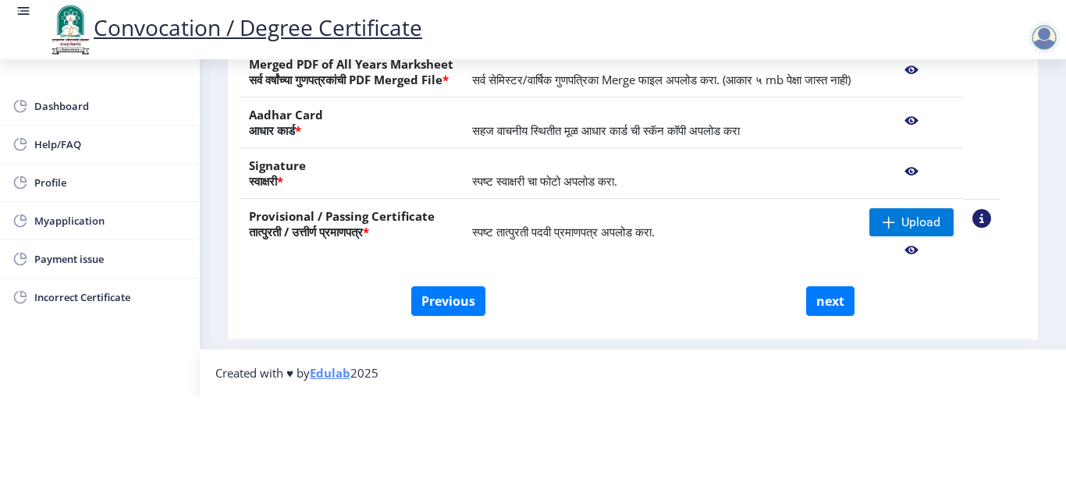
click at [1001, 115] on table "File Name Description Action Passport Size Photograph पासपोर्ट साइज फोटो * तुमच…" at bounding box center [620, 116] width 761 height 315
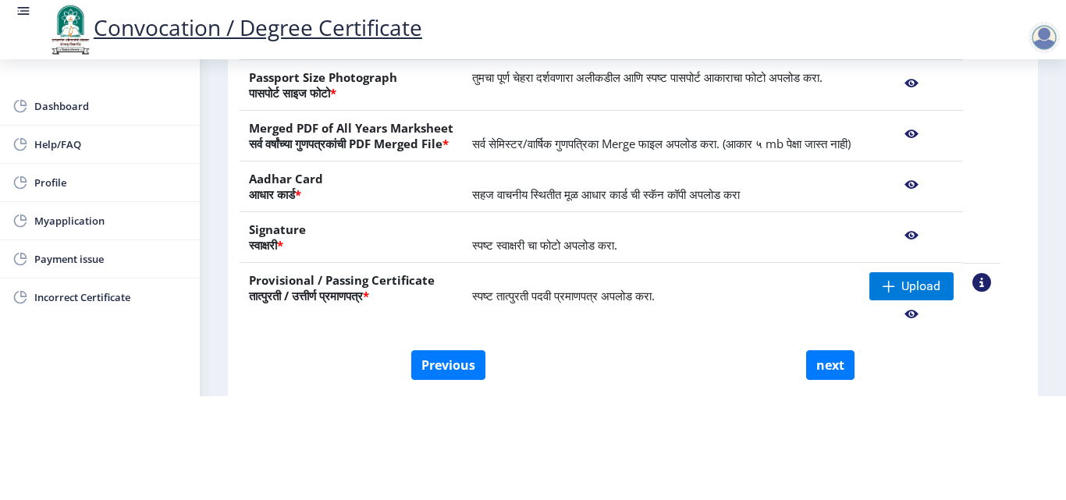
scroll to position [313, 0]
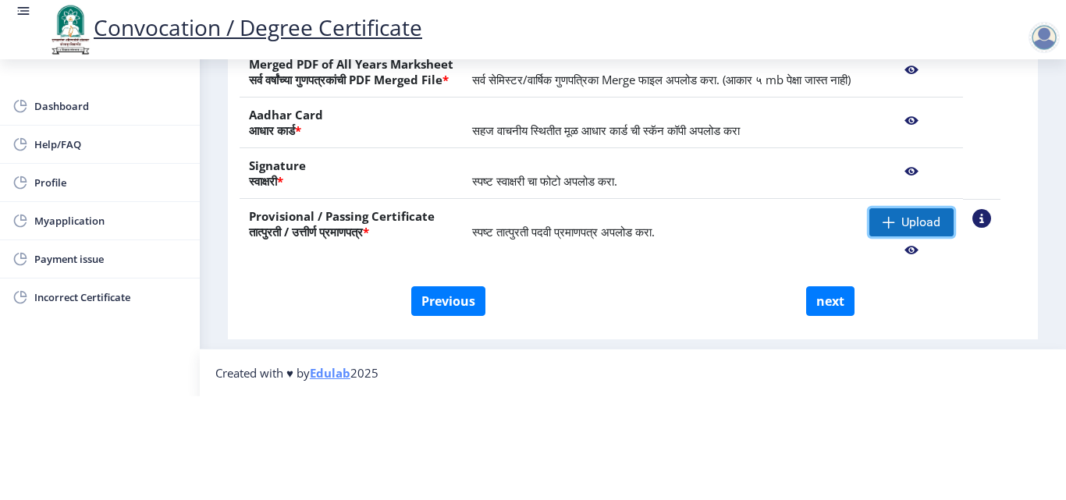
click at [917, 208] on span "Upload" at bounding box center [912, 222] width 84 height 28
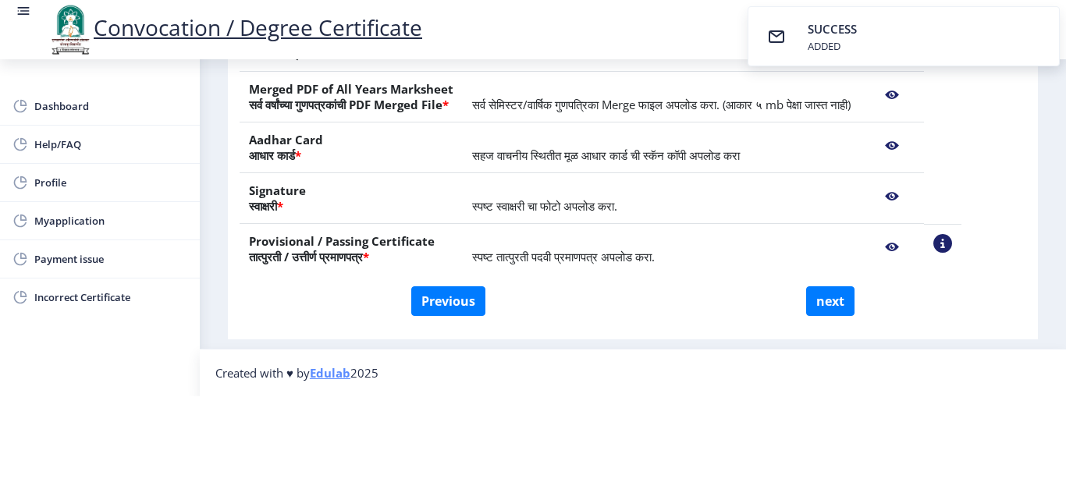
scroll to position [272, 0]
click at [827, 286] on button "next" at bounding box center [830, 301] width 48 height 30
select select
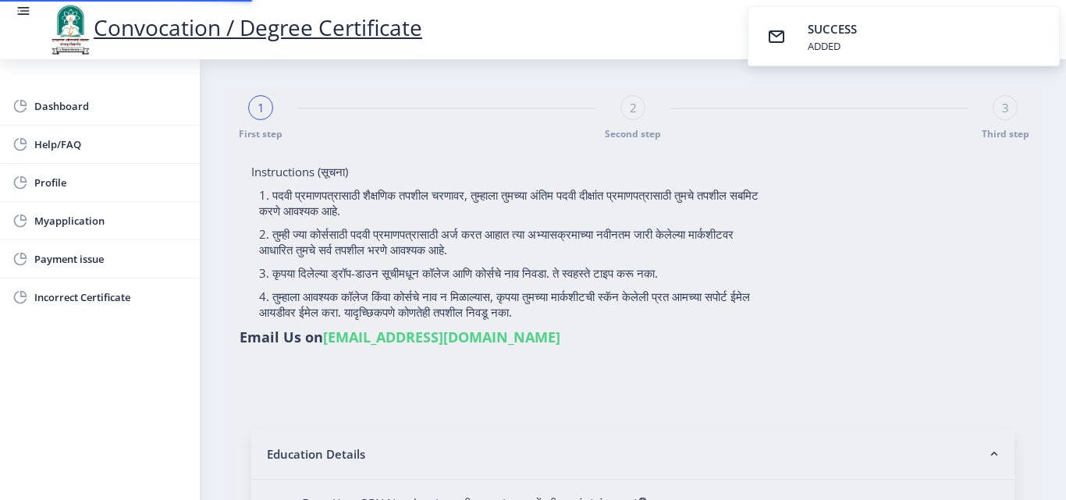
select select
type input "[PERSON_NAME]"
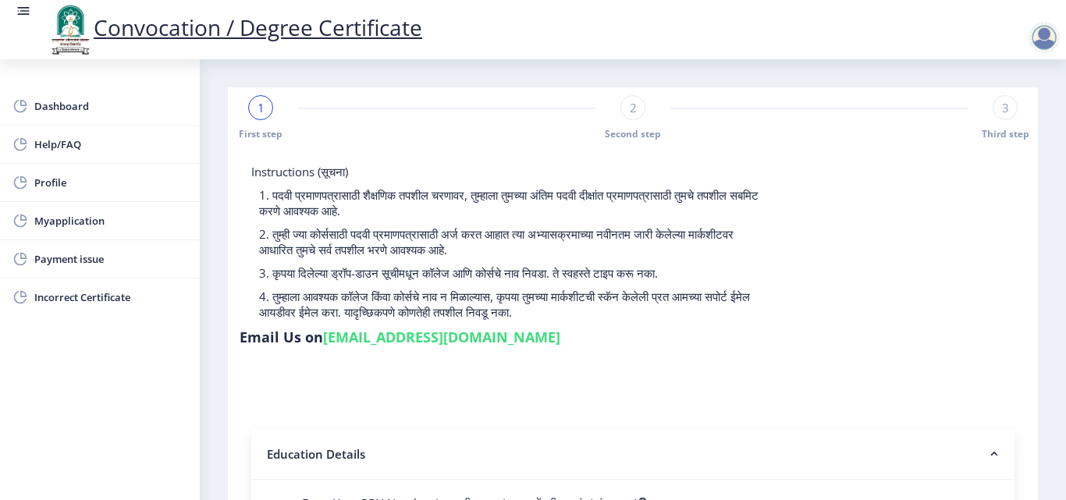
click at [1009, 285] on div "Instructions (सूचना) 1. पदवी प्रमाणपत्रासाठी शैक्षणिक तपशील चरणावर, तुम्हाला तु…" at bounding box center [633, 258] width 787 height 189
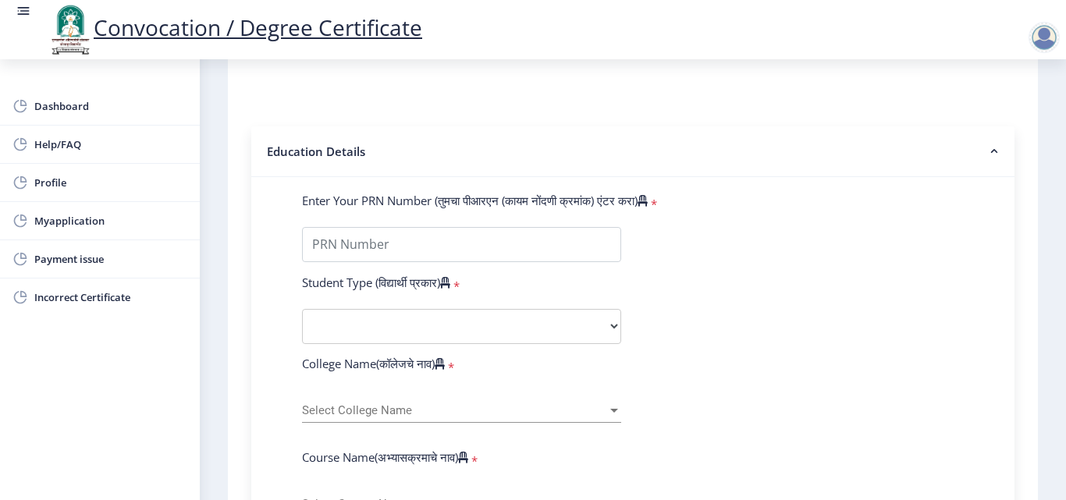
scroll to position [211, 0]
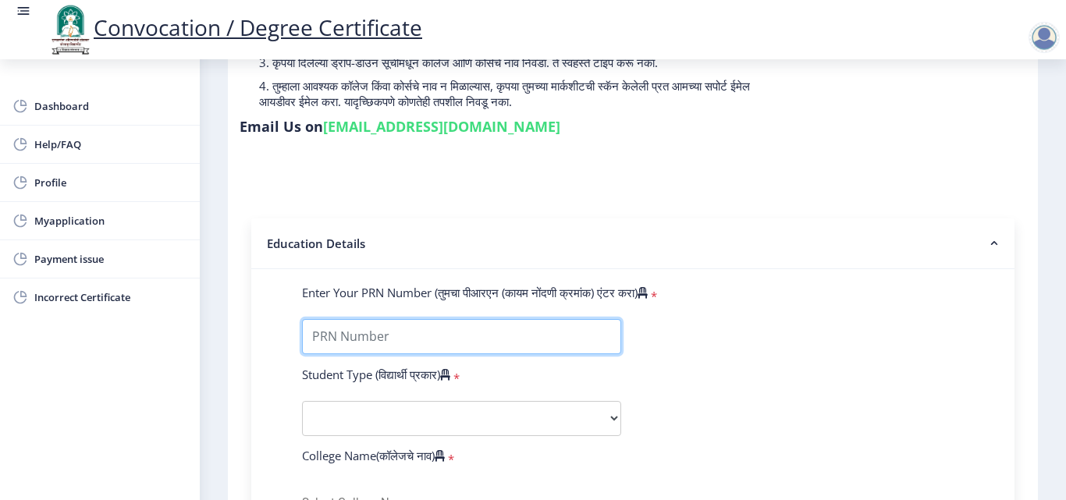
click at [411, 338] on input "Enter Your PRN Number (तुमचा पीआरएन (कायम नोंदणी क्रमांक) एंटर करा)" at bounding box center [461, 336] width 319 height 35
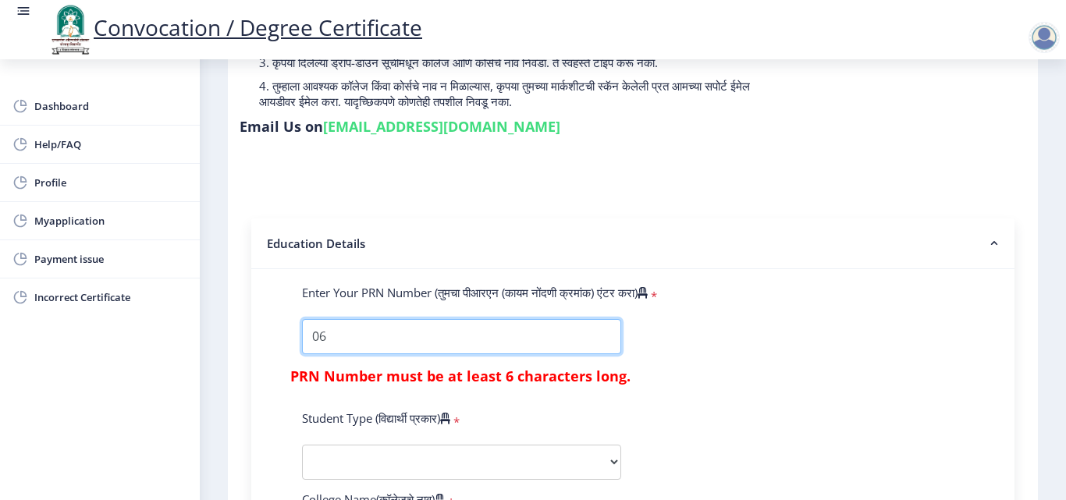
type input "0600007133"
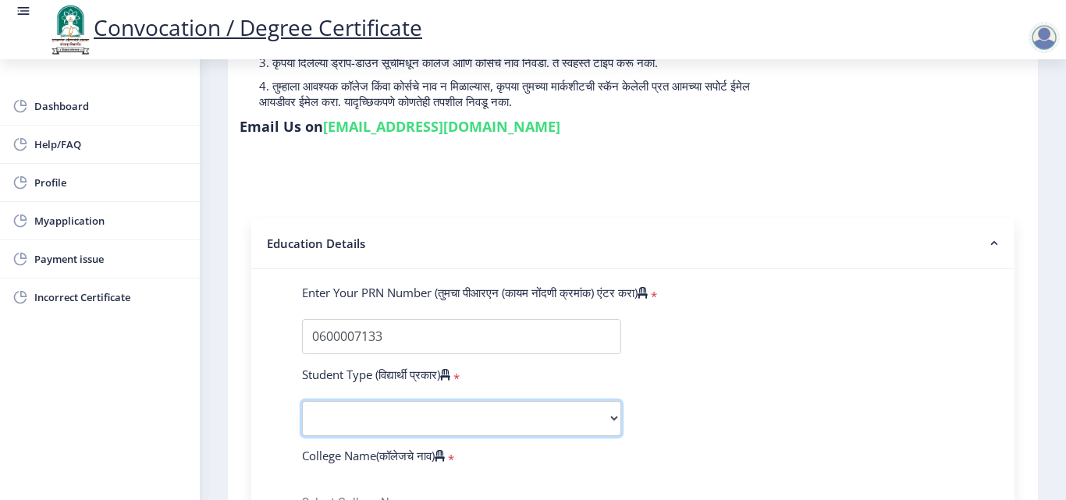
click at [391, 412] on select "Select Student Type Regular External" at bounding box center [461, 418] width 319 height 35
click at [302, 401] on select "Select Student Type Regular External" at bounding box center [461, 418] width 319 height 35
select select "Regular"
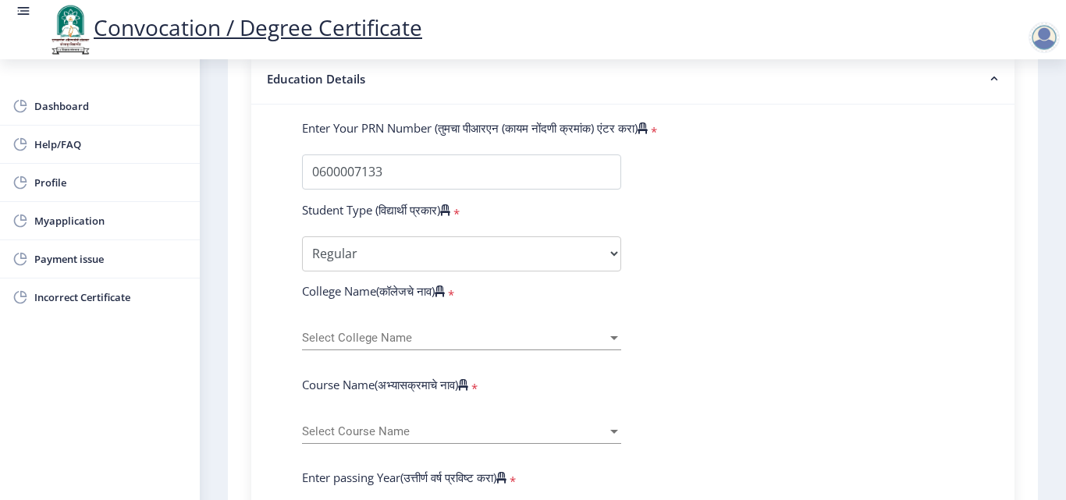
scroll to position [398, 0]
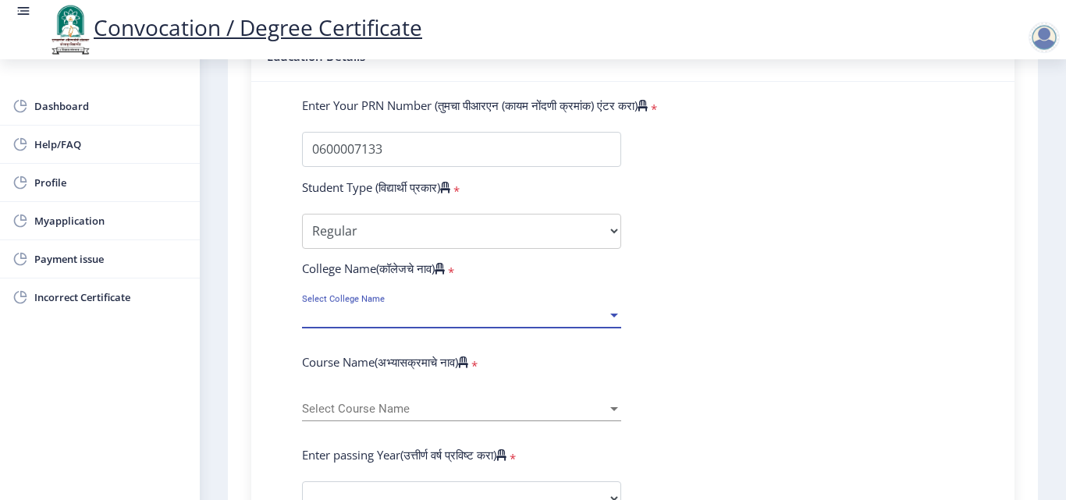
click at [614, 320] on div at bounding box center [614, 315] width 14 height 13
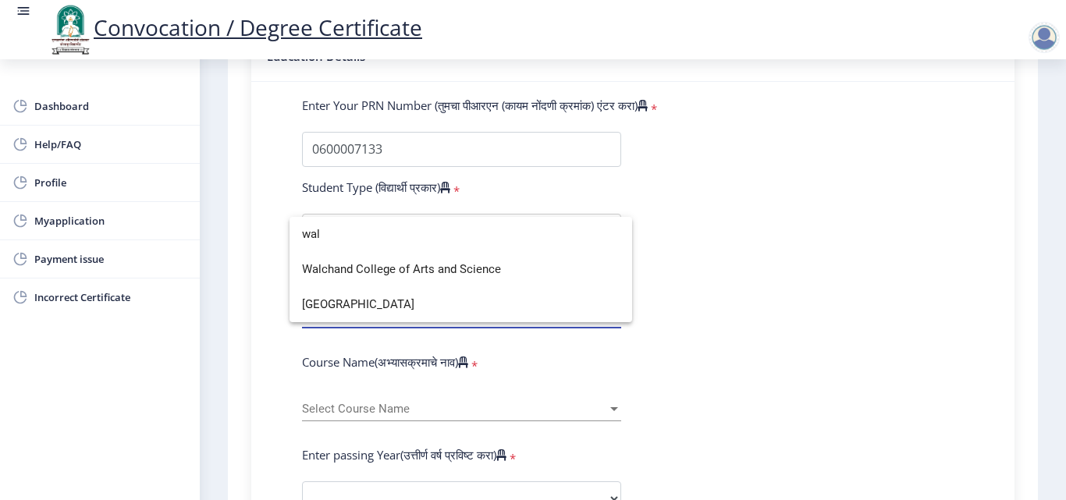
scroll to position [0, 0]
type input "wal"
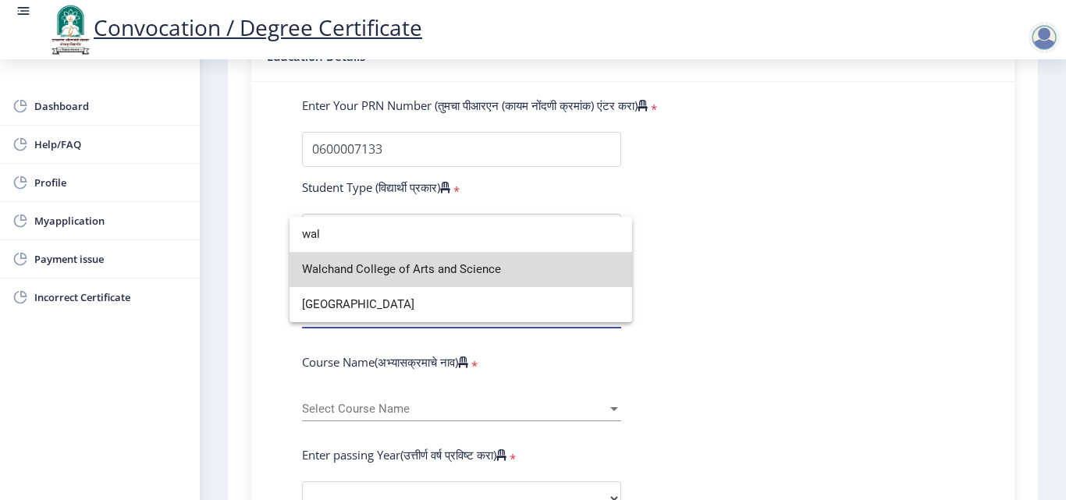
click at [537, 271] on span "Walchand College of Arts and Science" at bounding box center [461, 269] width 318 height 35
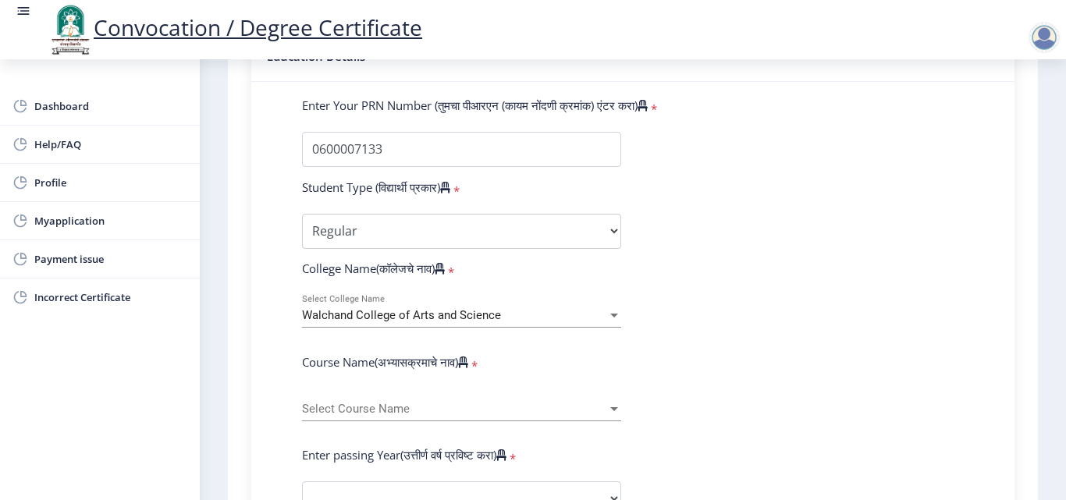
click at [613, 407] on div at bounding box center [614, 409] width 8 height 4
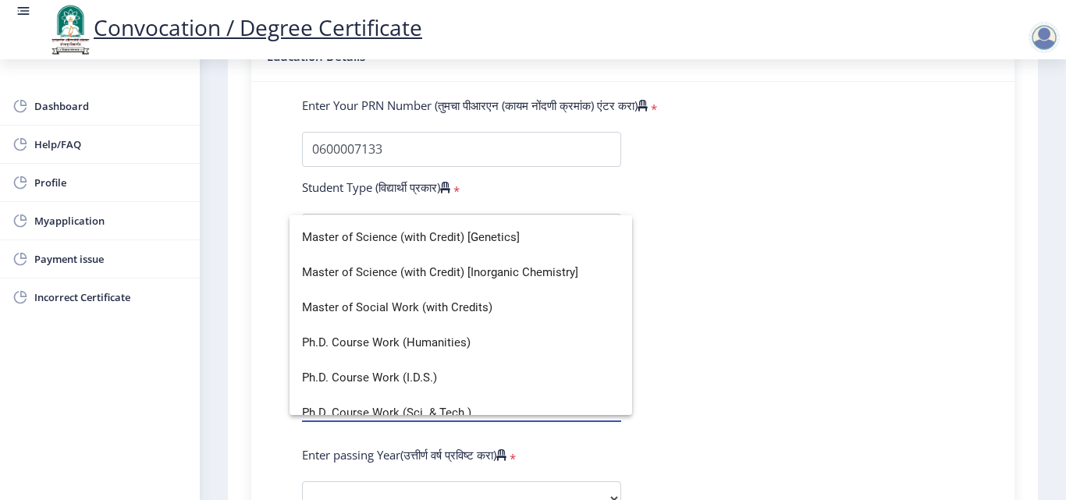
scroll to position [564, 0]
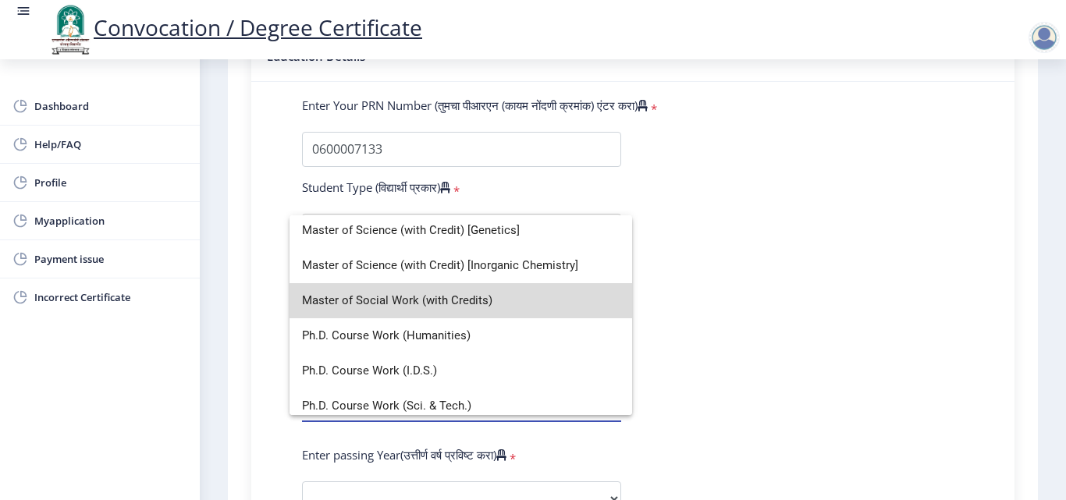
click at [495, 297] on span "Master of Social Work (with Credits)" at bounding box center [461, 300] width 318 height 35
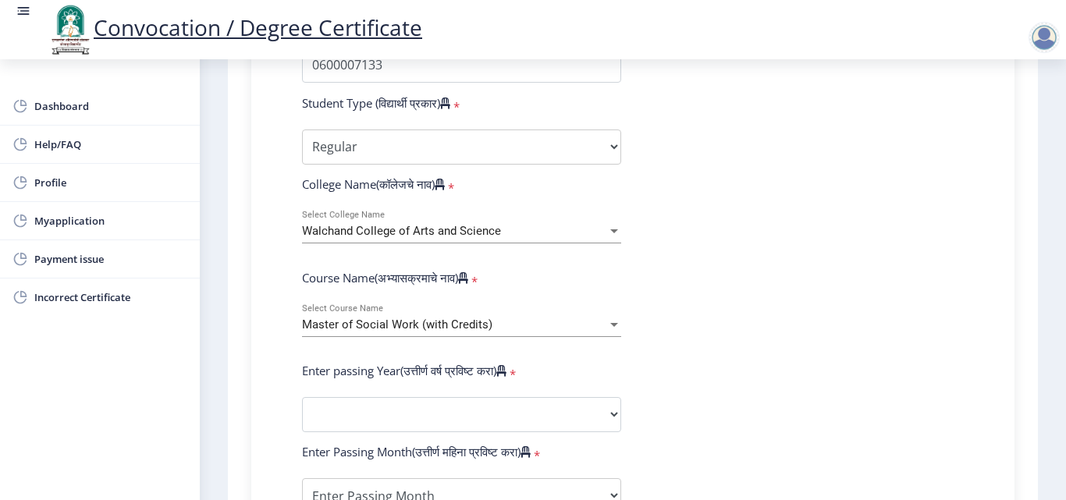
scroll to position [648, 0]
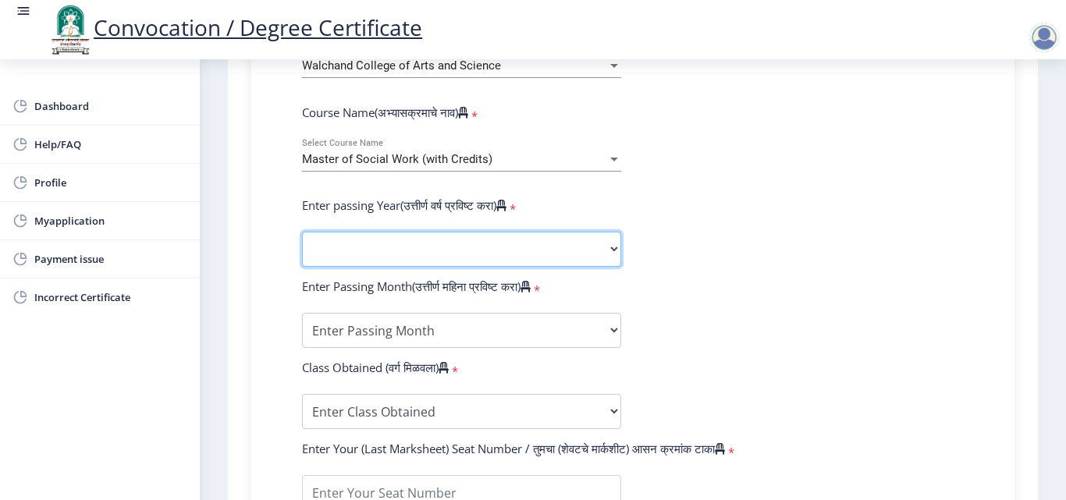
click at [548, 244] on select "2025 2024 2023 2022 2021 2020 2019 2018 2017 2016 2015 2014 2013 2012 2011 2010…" at bounding box center [461, 249] width 319 height 35
select select "2007"
click at [302, 232] on select "2025 2024 2023 2022 2021 2020 2019 2018 2017 2016 2015 2014 2013 2012 2011 2010…" at bounding box center [461, 249] width 319 height 35
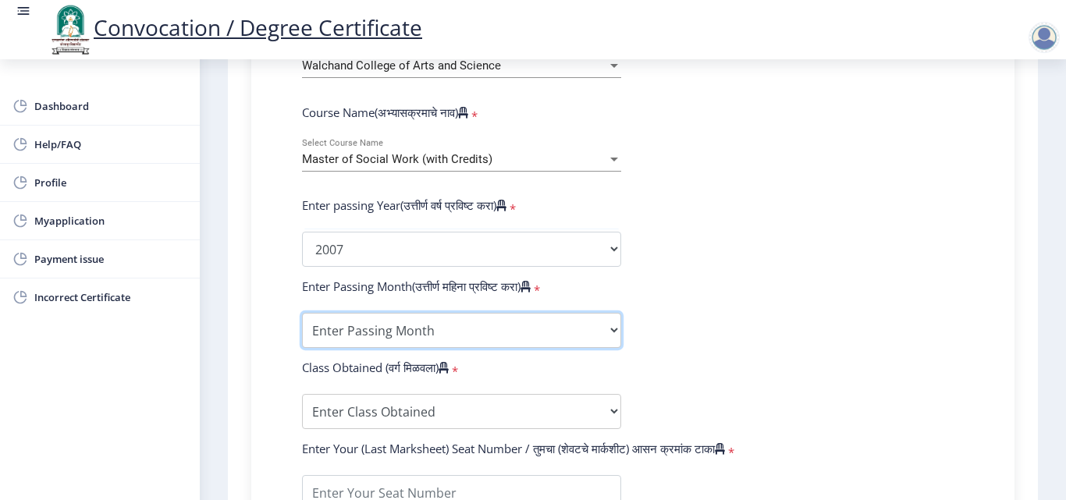
click at [418, 323] on select "Enter Passing Month March April May October November December" at bounding box center [461, 330] width 319 height 35
select select "April"
click at [302, 313] on select "Enter Passing Month March April May October November December" at bounding box center [461, 330] width 319 height 35
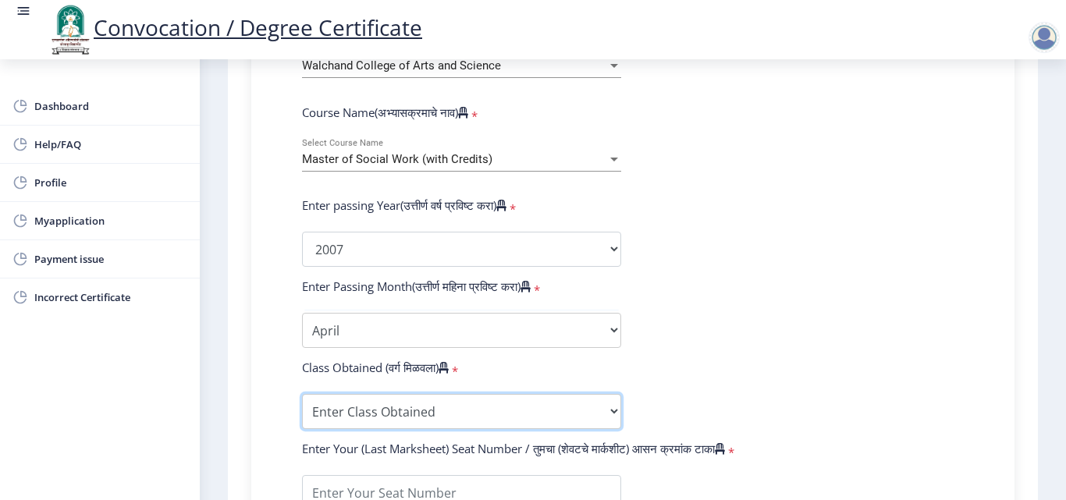
click at [610, 414] on select "Enter Class Obtained FIRST CLASS WITH DISTINCTION FIRST CLASS HIGHER SECOND CLA…" at bounding box center [461, 411] width 319 height 35
click at [302, 394] on select "Enter Class Obtained FIRST CLASS WITH DISTINCTION FIRST CLASS HIGHER SECOND CLA…" at bounding box center [461, 411] width 319 height 35
click at [610, 407] on select "Enter Class Obtained FIRST CLASS WITH DISTINCTION FIRST CLASS HIGHER SECOND CLA…" at bounding box center [461, 411] width 319 height 35
select select "SECOND CLASS"
click at [302, 394] on select "Enter Class Obtained FIRST CLASS WITH DISTINCTION FIRST CLASS HIGHER SECOND CLA…" at bounding box center [461, 411] width 319 height 35
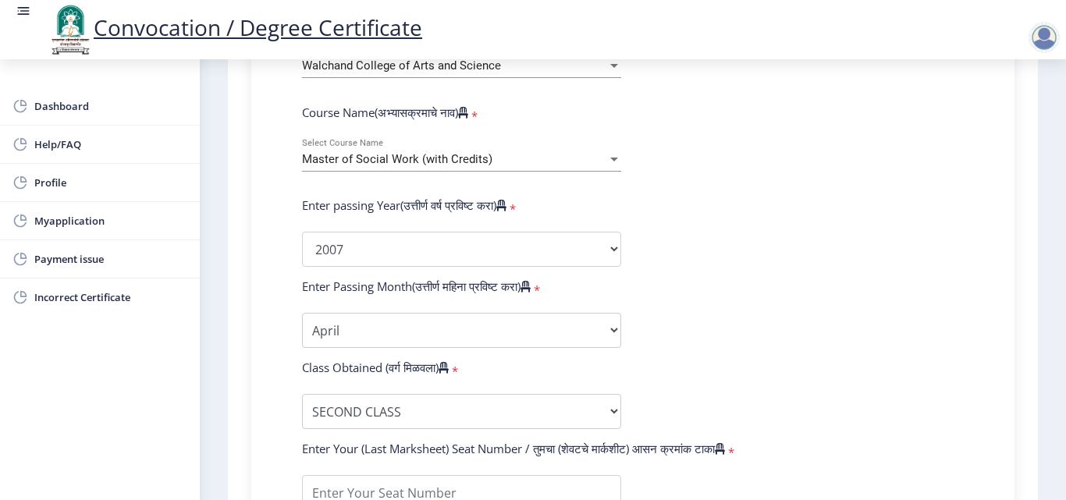
click at [891, 258] on form "Enter Your PRN Number (तुमचा पीआरएन (कायम नोंदणी क्रमांक) एंटर करा) * Student T…" at bounding box center [632, 261] width 685 height 827
click at [468, 487] on input "textarea" at bounding box center [461, 492] width 319 height 35
type input "294"
click at [748, 384] on form "Enter Your PRN Number (तुमचा पीआरएन (कायम नोंदणी क्रमांक) एंटर करा) * Student T…" at bounding box center [632, 260] width 685 height 827
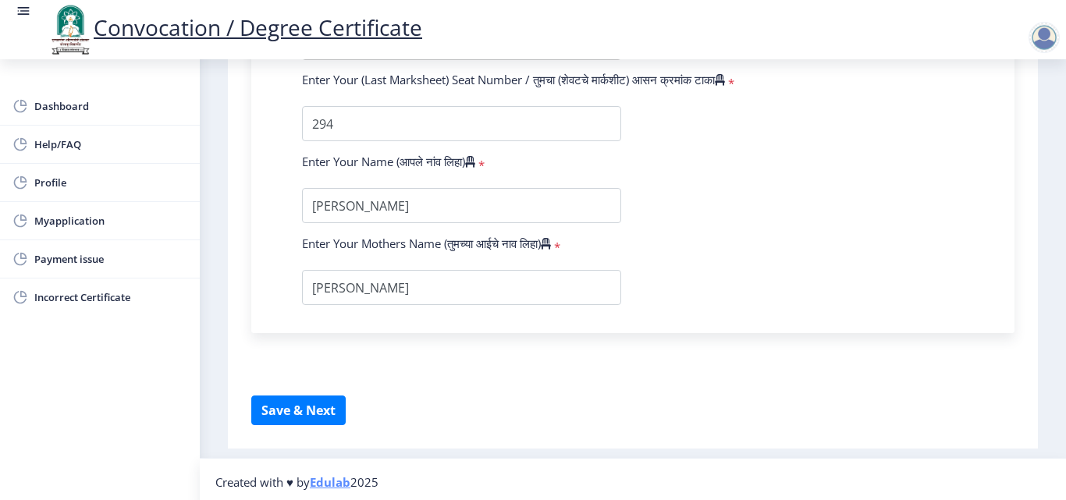
scroll to position [1023, 0]
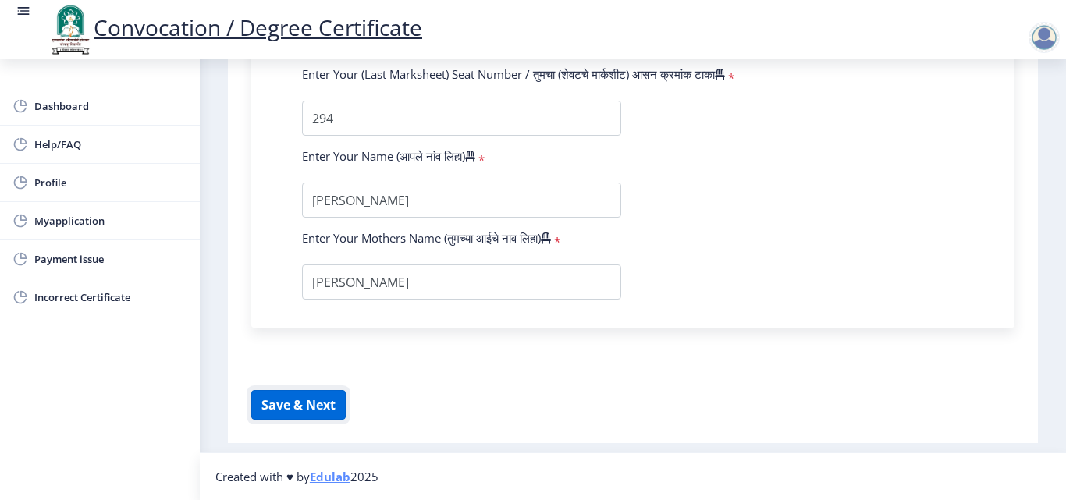
click at [313, 399] on button "Save & Next" at bounding box center [298, 405] width 94 height 30
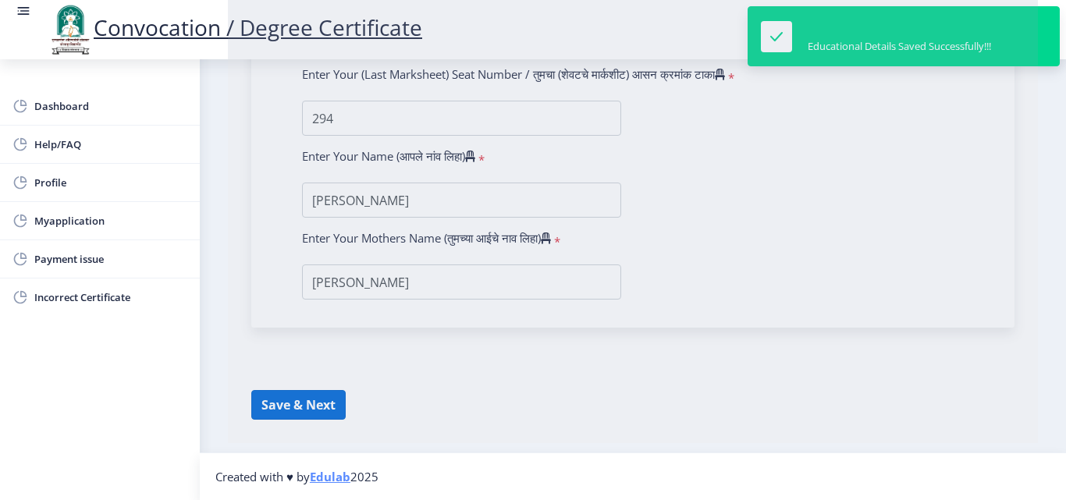
select select
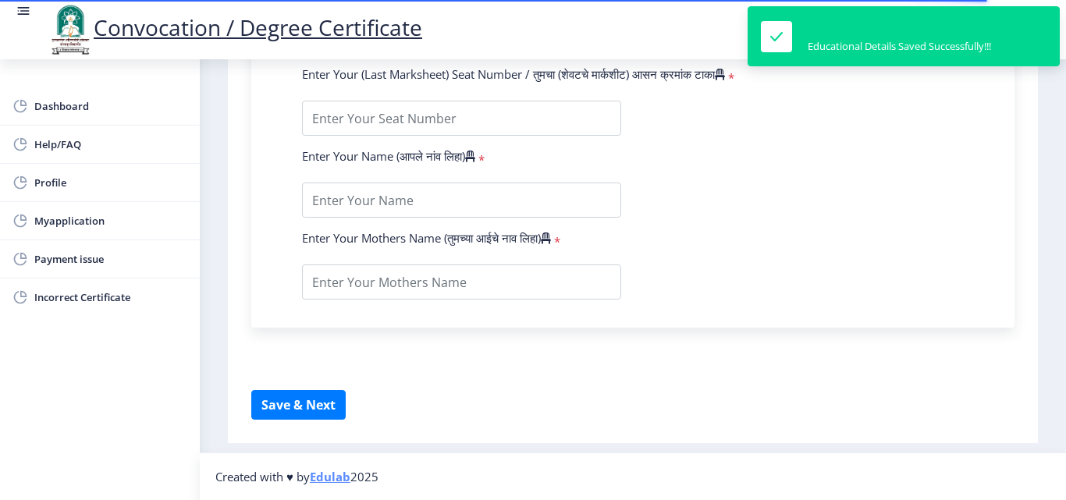
type input "[PERSON_NAME]"
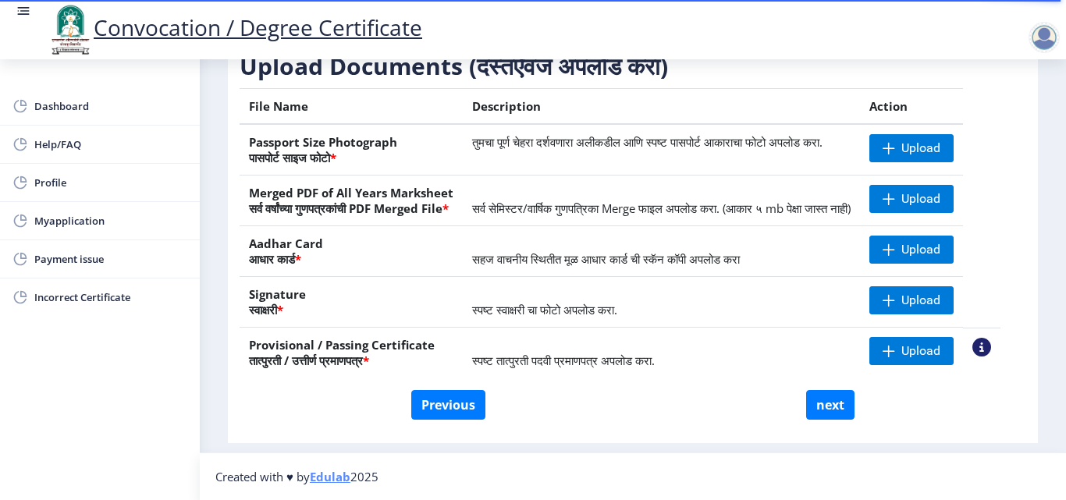
scroll to position [288, 0]
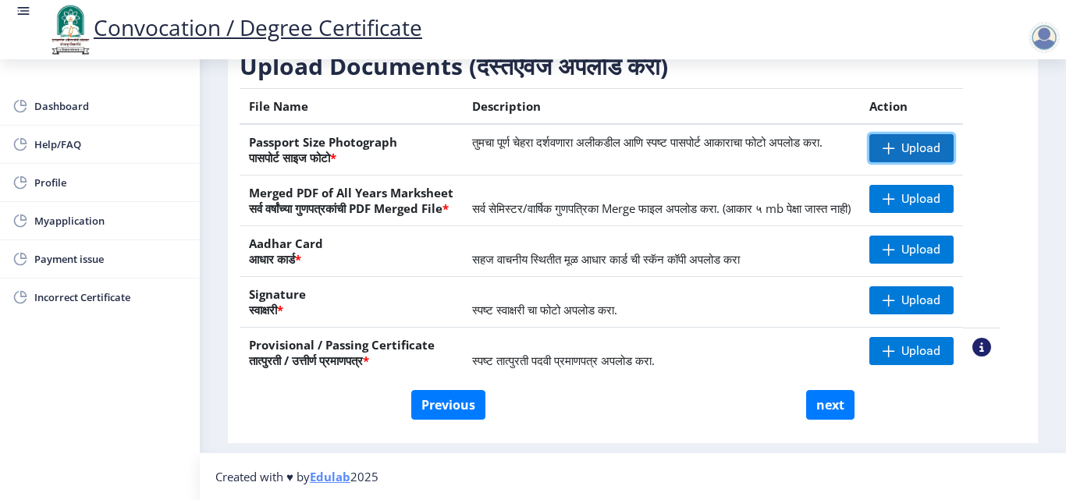
click at [939, 141] on span "Upload" at bounding box center [921, 149] width 39 height 16
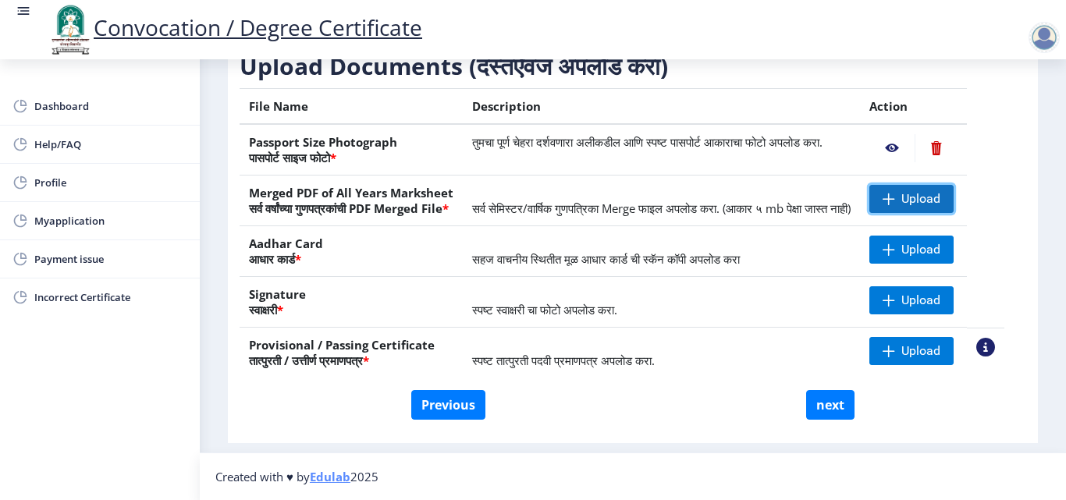
click at [938, 191] on span "Upload" at bounding box center [921, 199] width 39 height 16
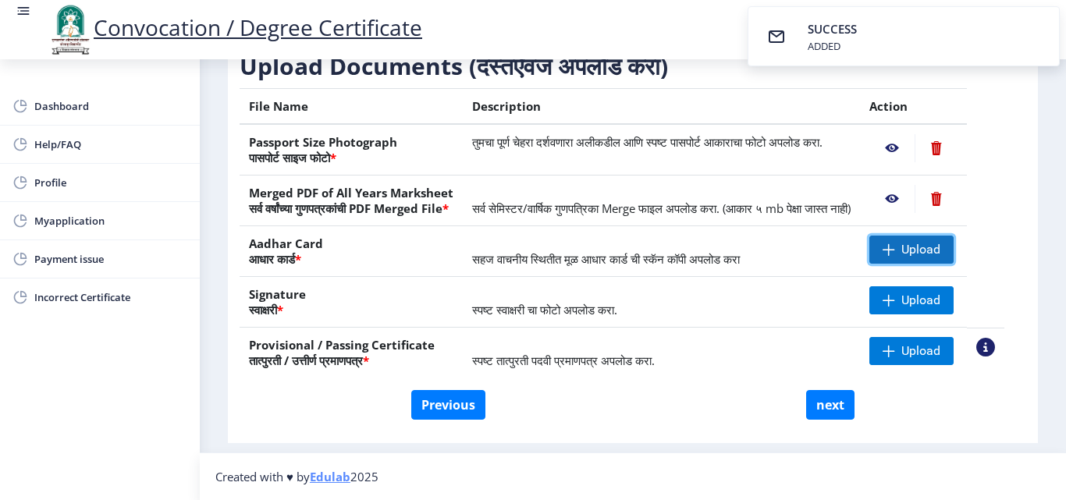
click at [923, 249] on span "Upload" at bounding box center [921, 250] width 39 height 16
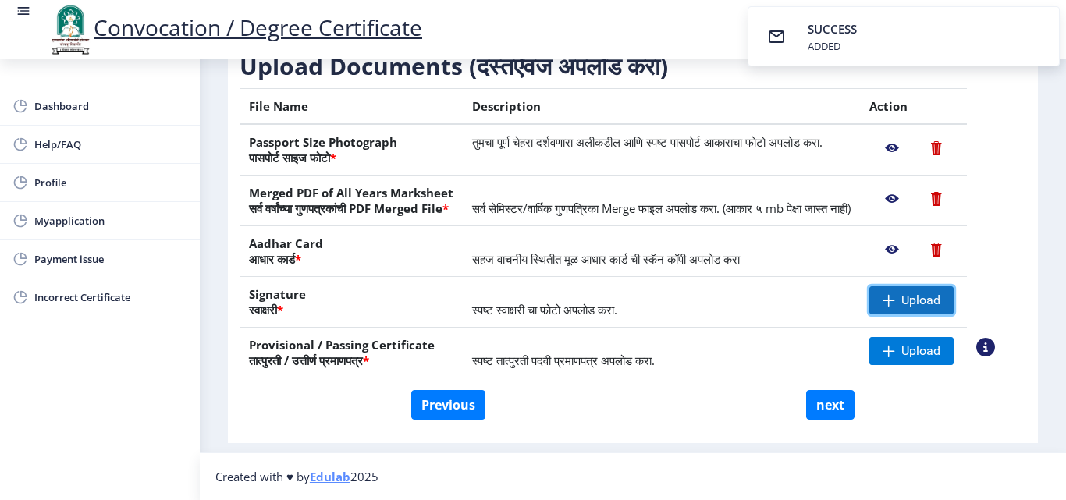
click at [921, 294] on span "Upload" at bounding box center [921, 301] width 39 height 16
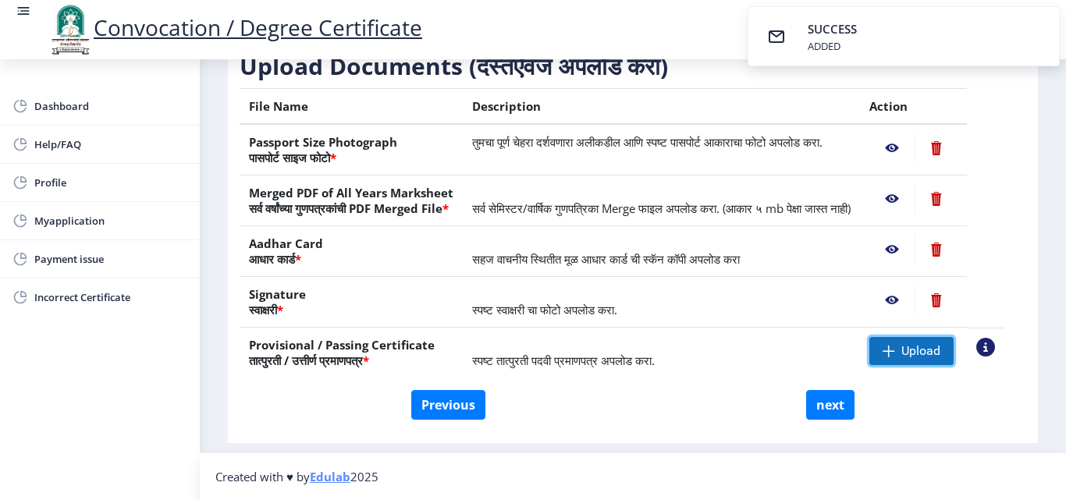
click at [895, 350] on span at bounding box center [889, 351] width 12 height 12
click at [837, 402] on button "next" at bounding box center [830, 405] width 48 height 30
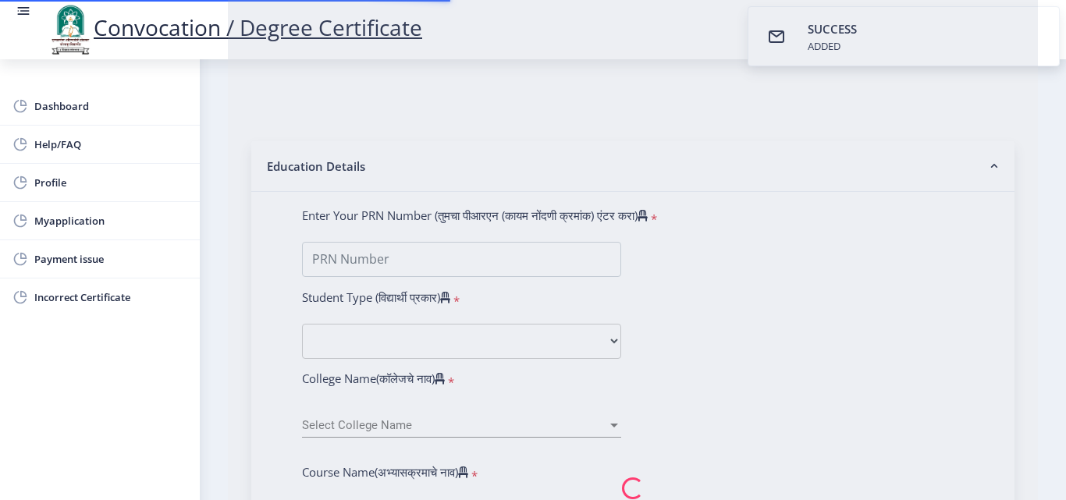
select select
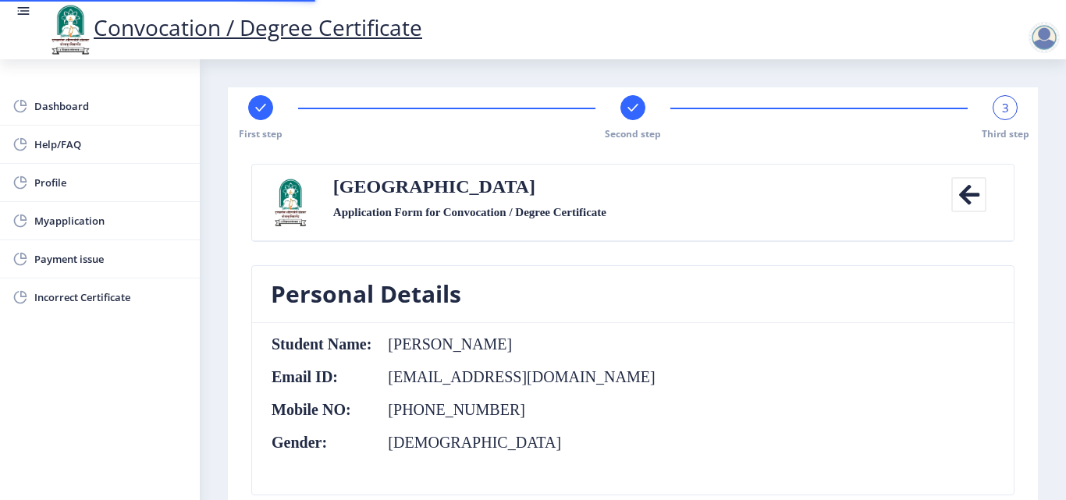
scroll to position [438, 0]
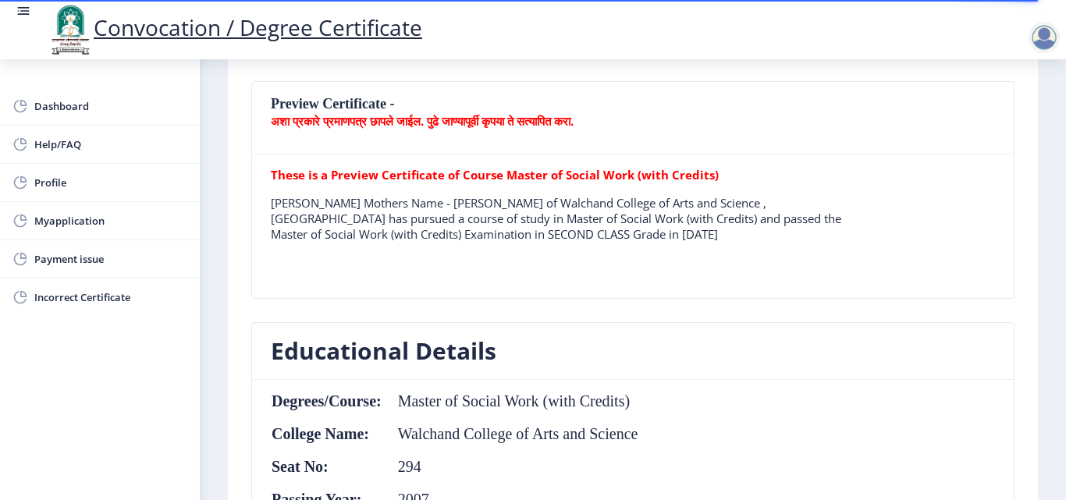
click at [953, 324] on nb-card-header "Educational Details" at bounding box center [633, 351] width 762 height 57
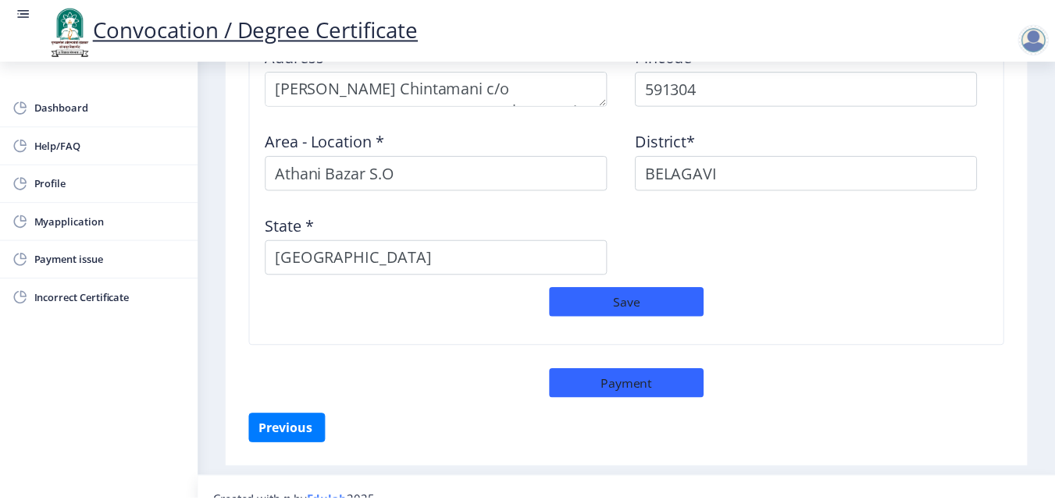
scroll to position [1368, 0]
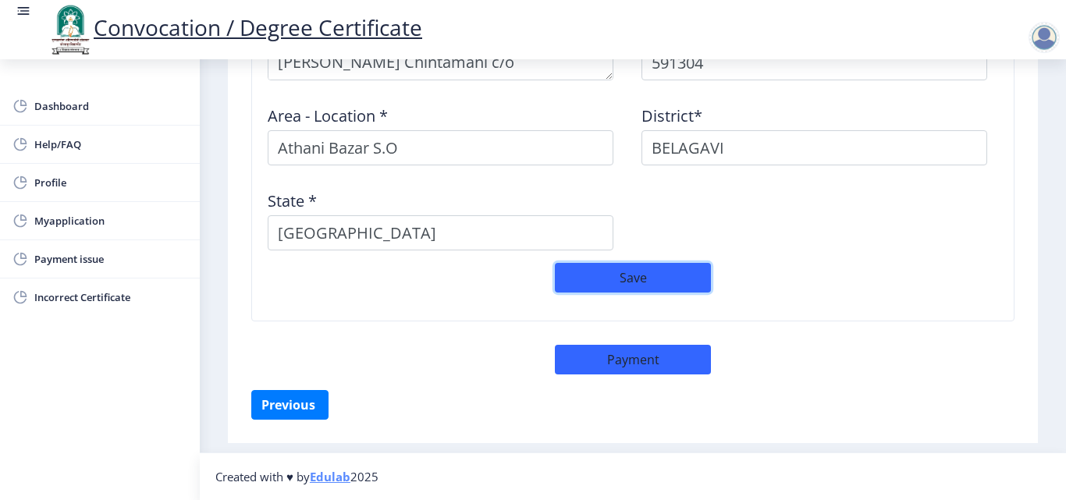
click at [659, 278] on button "Save" at bounding box center [633, 278] width 156 height 30
click at [650, 361] on button "Payment" at bounding box center [633, 360] width 156 height 30
select select "sealed"
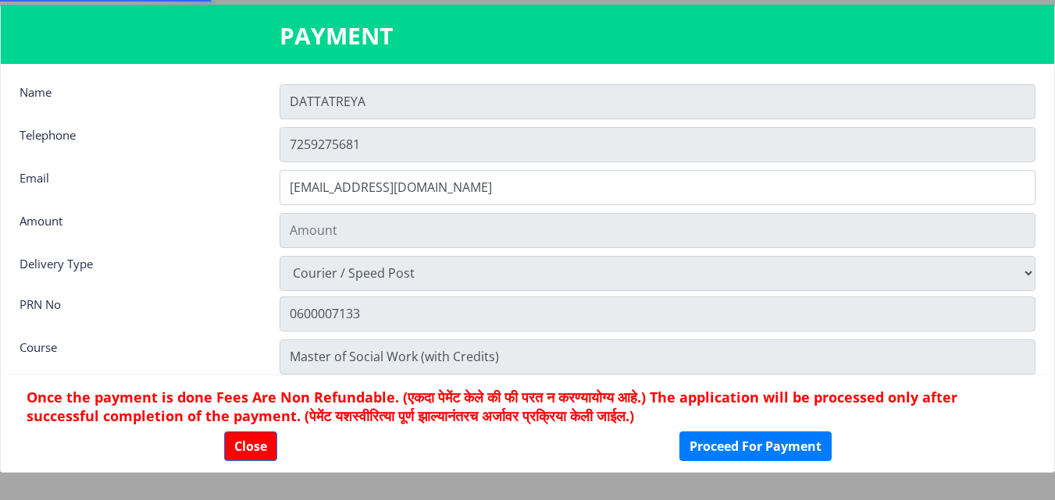
type input "2885"
click at [978, 440] on div "Close Proceed For Payment" at bounding box center [528, 447] width 1002 height 30
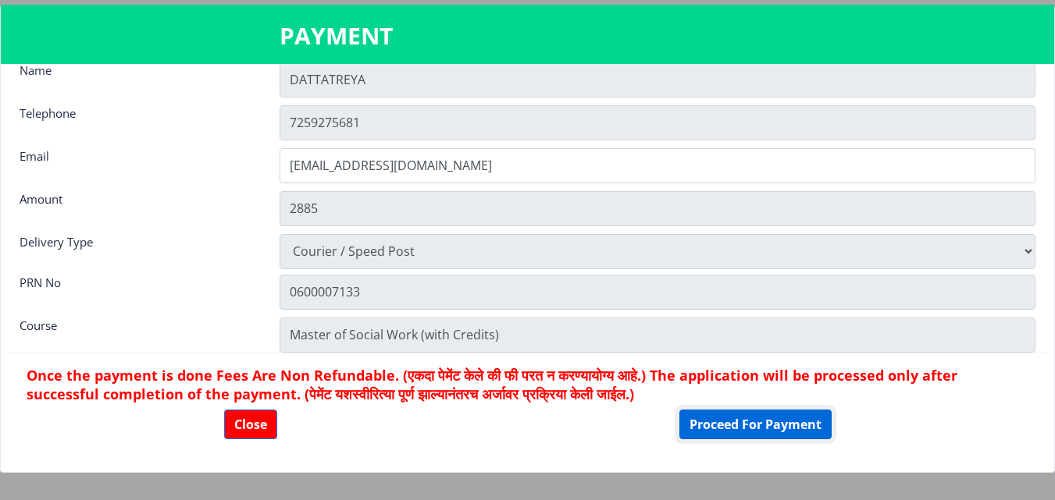
click at [787, 418] on button "Proceed For Payment" at bounding box center [755, 425] width 152 height 30
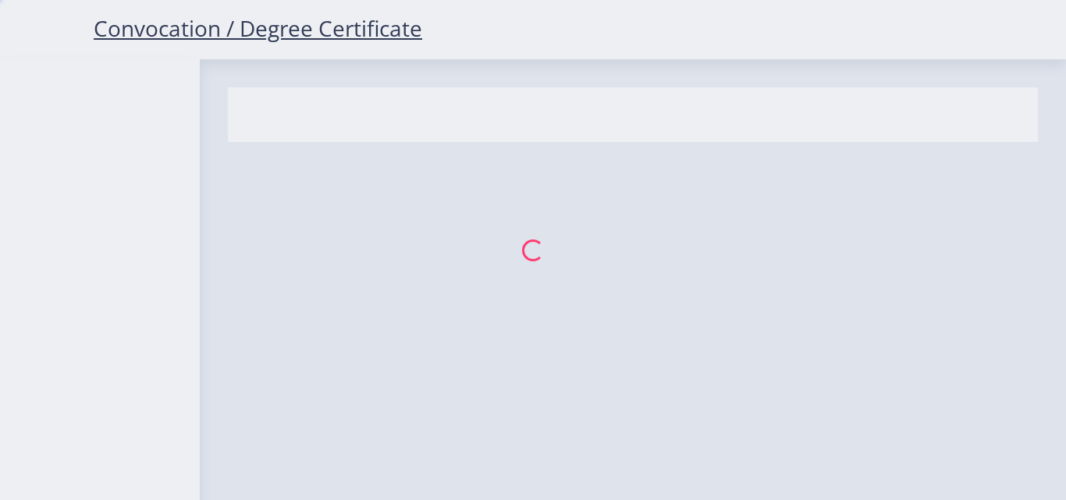
select select
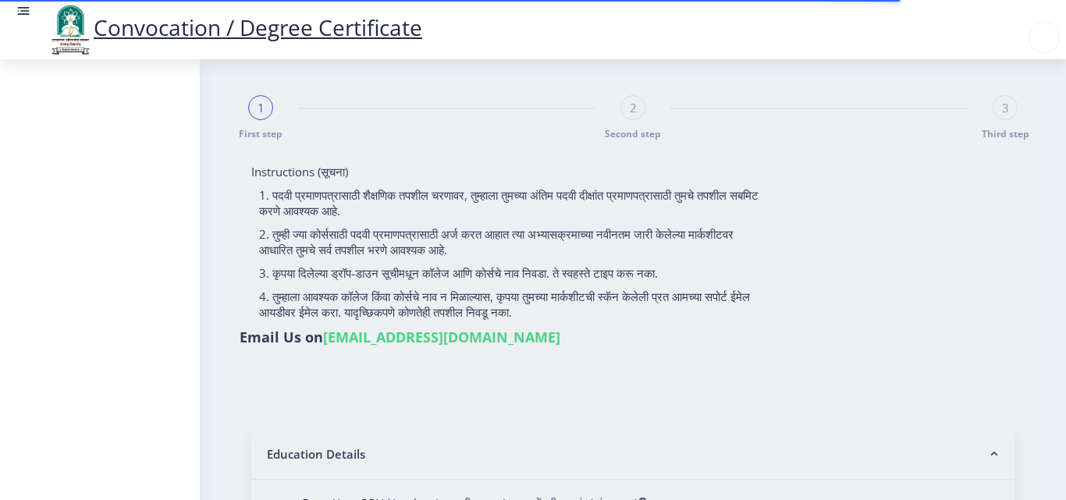
type input "[PERSON_NAME]"
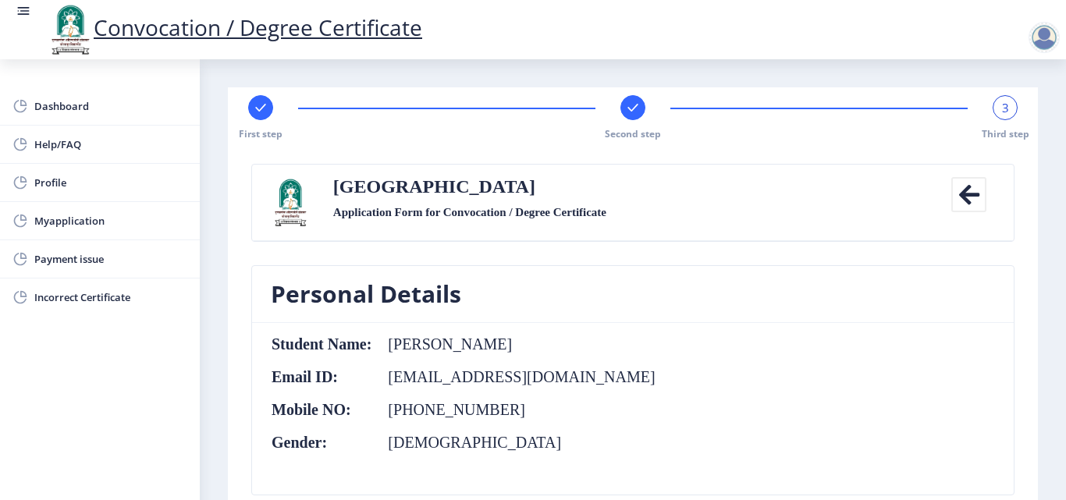
click at [934, 372] on nb-card-body "Student Name: JERE DATTATREYA CHINTAMANI Email ID: dcjere@gmail.com Mobile NO: …" at bounding box center [633, 409] width 762 height 172
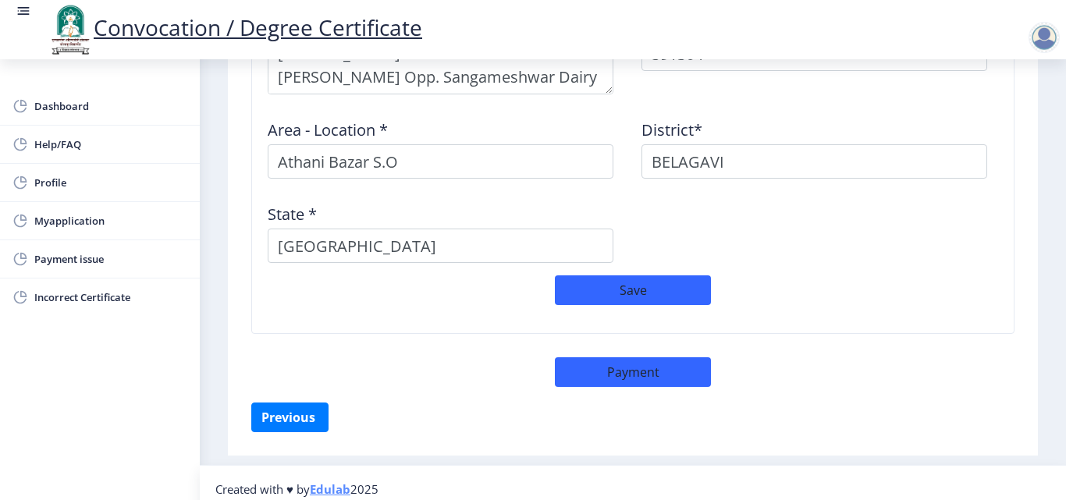
scroll to position [1389, 0]
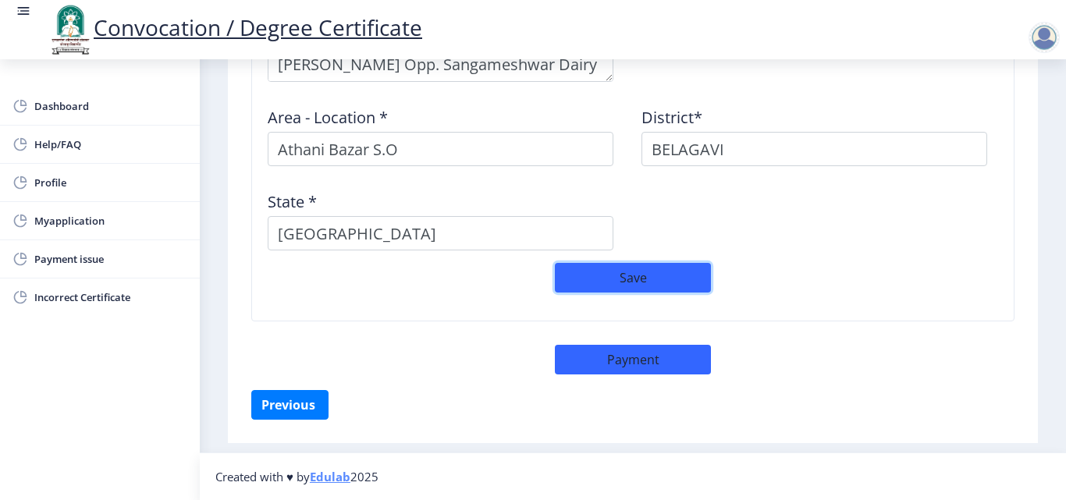
click at [637, 268] on button "Save" at bounding box center [633, 278] width 156 height 30
click at [40, 215] on span "Myapplication" at bounding box center [110, 221] width 153 height 19
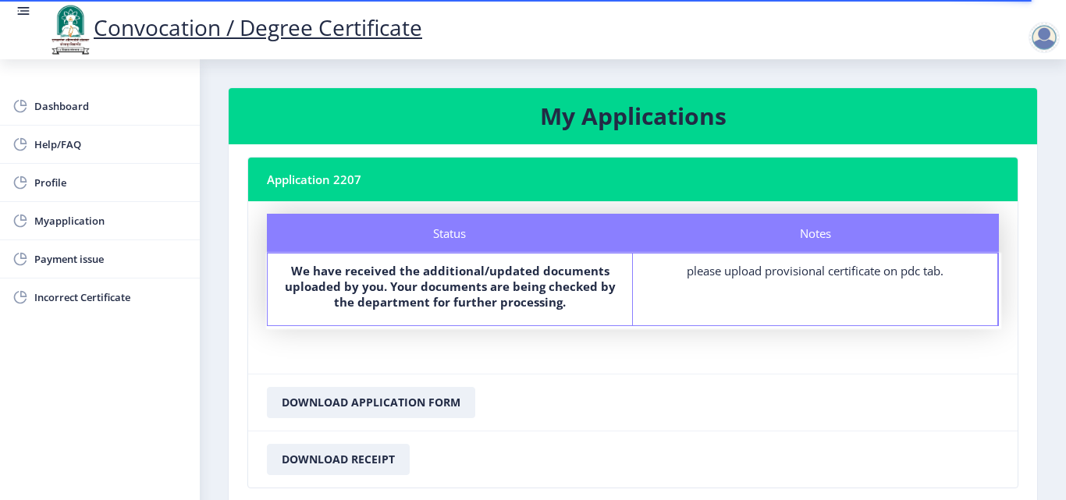
click at [696, 400] on nb-card-footer "Download Application Form" at bounding box center [633, 402] width 770 height 57
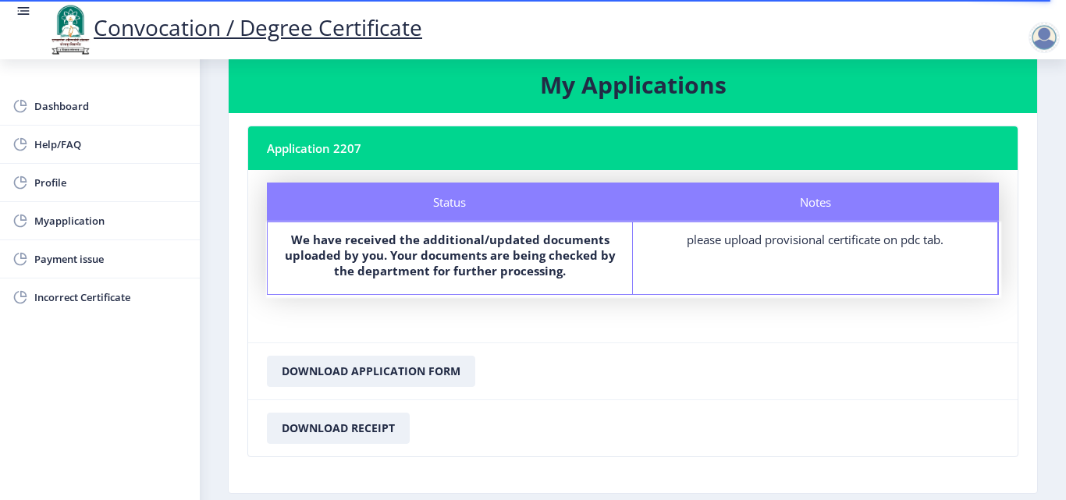
scroll to position [105, 0]
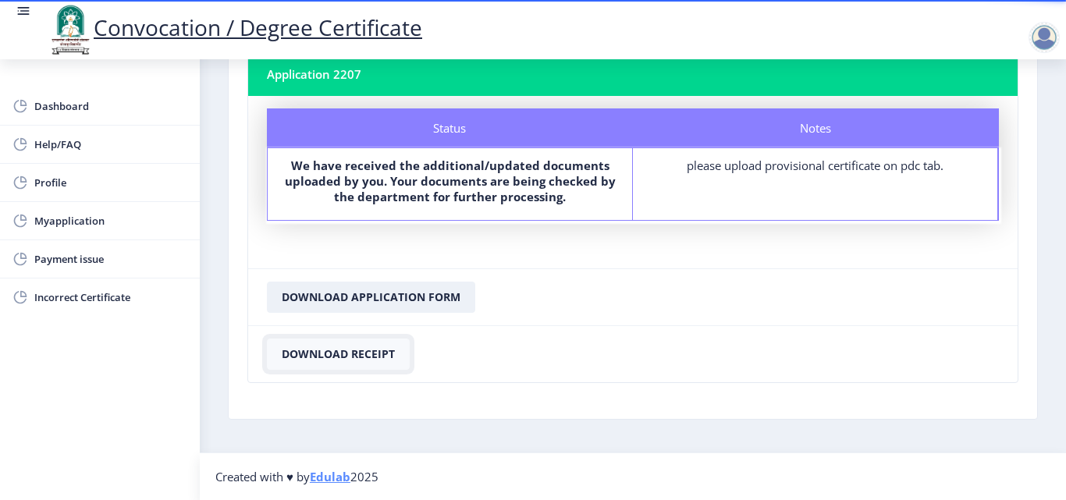
click at [329, 358] on button "Download Receipt" at bounding box center [338, 354] width 143 height 31
click at [392, 291] on button "Download Application Form" at bounding box center [371, 297] width 208 height 31
